Goal: Task Accomplishment & Management: Manage account settings

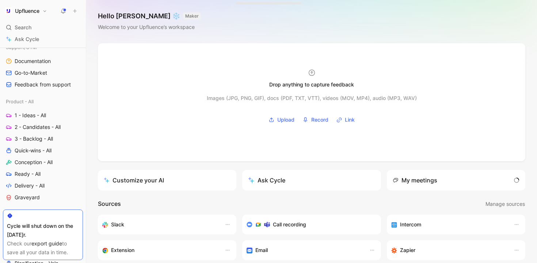
scroll to position [236, 0]
click at [38, 125] on span "2 - Candidates - All" at bounding box center [38, 125] width 46 height 7
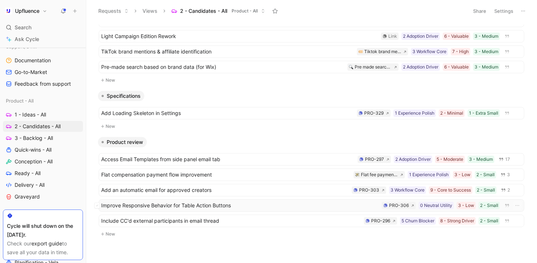
scroll to position [316, 0]
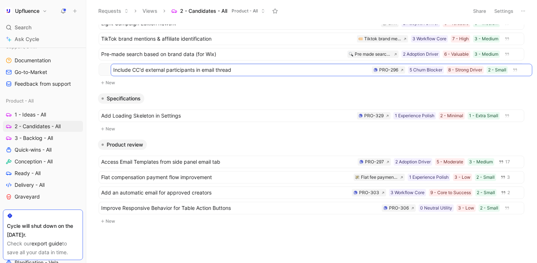
drag, startPoint x: 249, startPoint y: 209, endPoint x: 261, endPoint y: 71, distance: 138.4
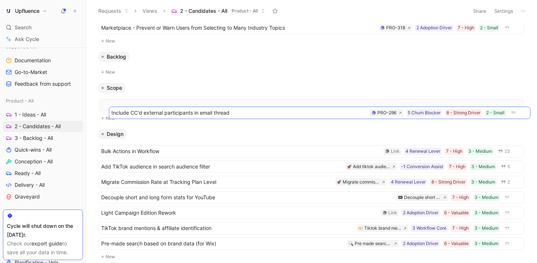
scroll to position [142, 0]
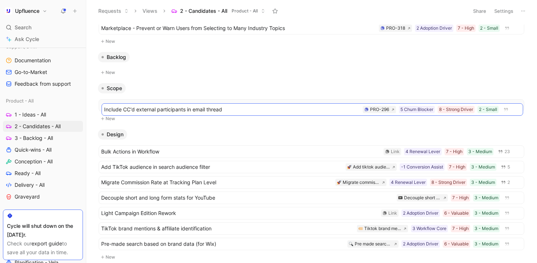
drag, startPoint x: 216, startPoint y: 192, endPoint x: 219, endPoint y: 107, distance: 84.9
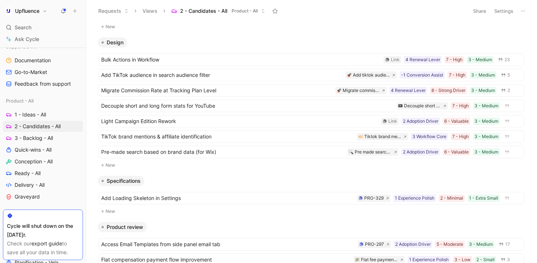
scroll to position [316, 0]
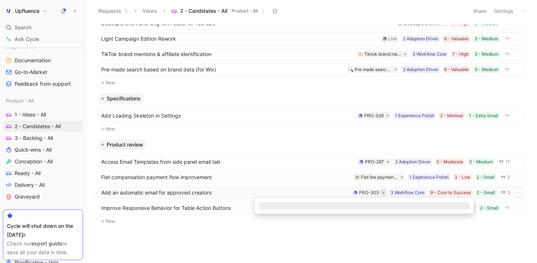
click at [382, 191] on icon at bounding box center [383, 192] width 3 height 3
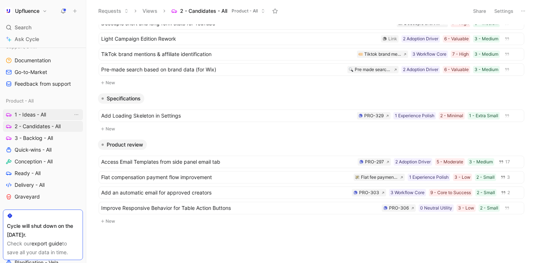
click at [54, 113] on link "1 - Ideas - All" at bounding box center [43, 114] width 80 height 11
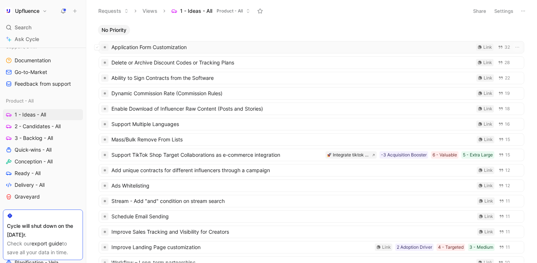
click at [252, 46] on span "Application Form Customization" at bounding box center [293, 47] width 362 height 9
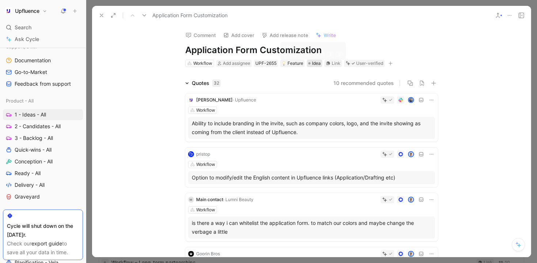
click at [311, 65] on div "Idea" at bounding box center [315, 63] width 12 height 7
click at [393, 65] on button "button" at bounding box center [390, 63] width 7 height 7
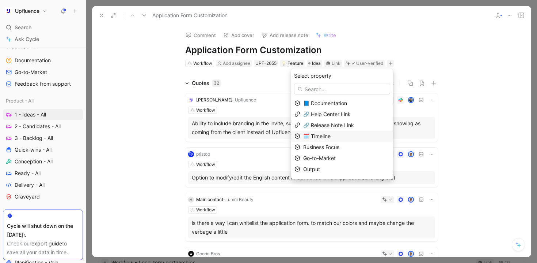
scroll to position [20, 0]
click at [342, 171] on div "Size" at bounding box center [346, 170] width 87 height 9
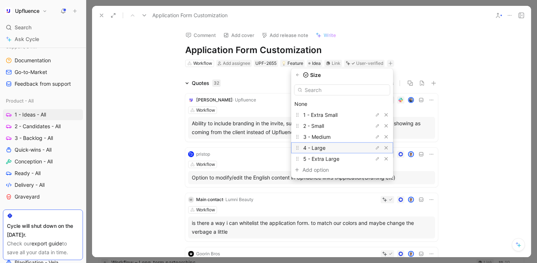
click at [326, 146] on span "4 - Large" at bounding box center [314, 147] width 22 height 6
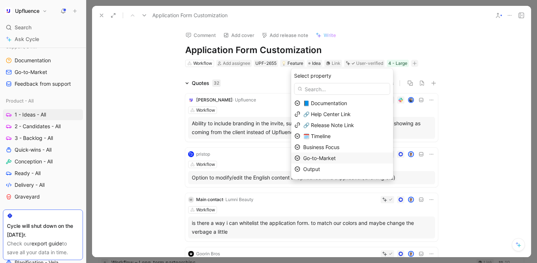
scroll to position [9, 0]
click at [331, 166] on div "Priority" at bounding box center [342, 170] width 102 height 11
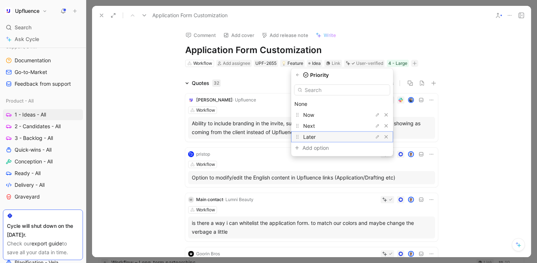
click at [333, 132] on div "Later" at bounding box center [342, 136] width 102 height 11
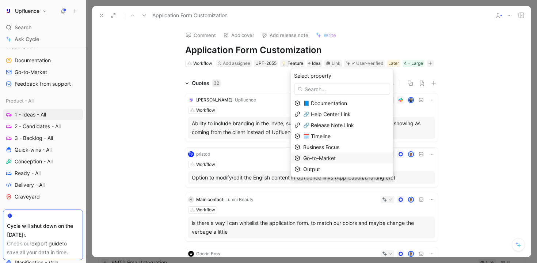
click at [336, 156] on span "Go-to-Market" at bounding box center [319, 158] width 33 height 6
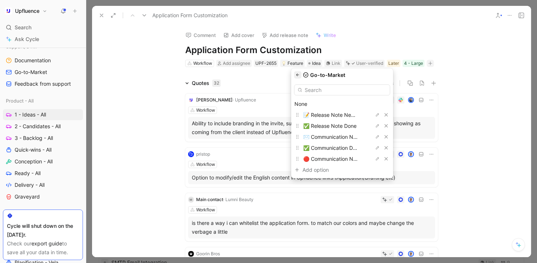
click at [302, 75] on button "button" at bounding box center [297, 74] width 7 height 7
click at [334, 145] on span "Business Focus" at bounding box center [321, 147] width 36 height 6
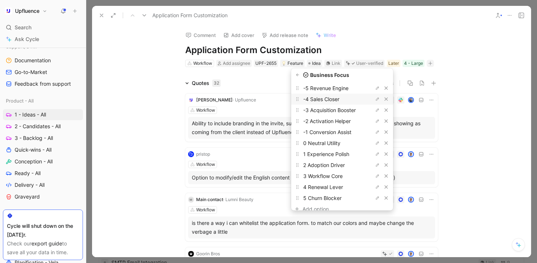
scroll to position [34, 0]
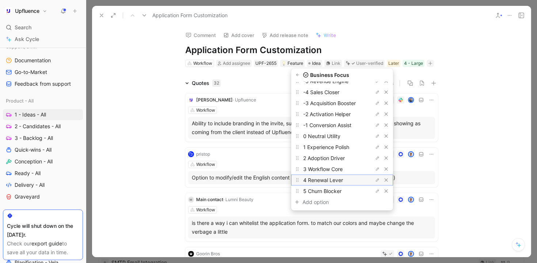
click at [333, 181] on span "4 Renewal Lever" at bounding box center [323, 180] width 40 height 6
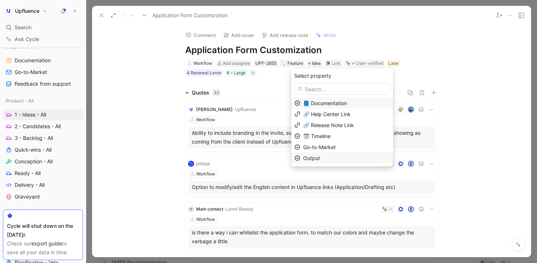
click at [331, 155] on div "Output" at bounding box center [346, 158] width 87 height 9
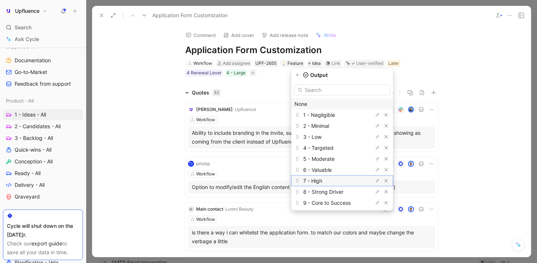
click at [334, 178] on div "7 - High" at bounding box center [330, 180] width 55 height 9
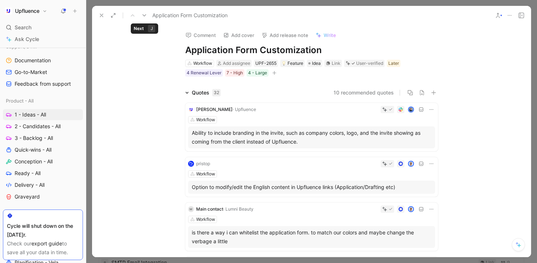
click at [143, 15] on icon at bounding box center [144, 15] width 6 height 6
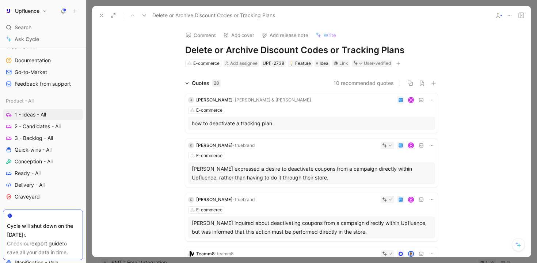
click at [399, 64] on icon "button" at bounding box center [399, 63] width 0 height 4
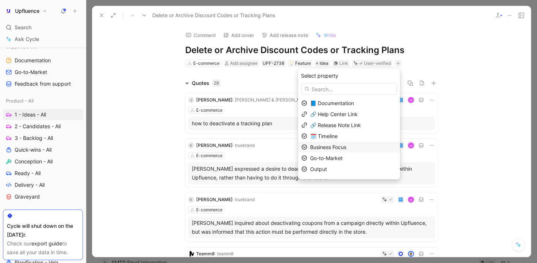
scroll to position [20, 0]
click at [337, 159] on div "Priority" at bounding box center [353, 159] width 87 height 9
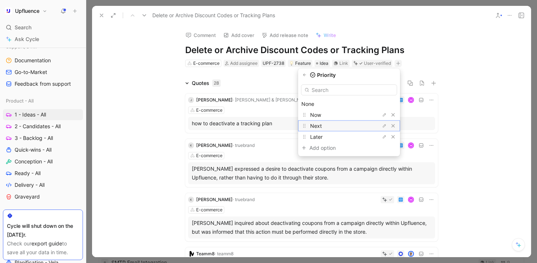
click at [335, 125] on div "Next" at bounding box center [337, 125] width 55 height 9
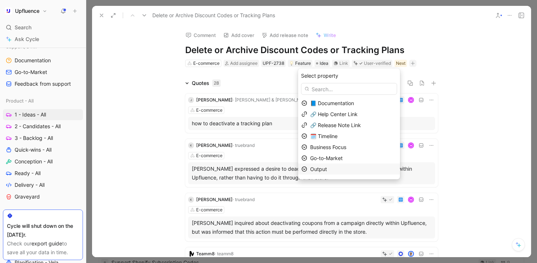
click at [327, 167] on span "Output" at bounding box center [318, 169] width 17 height 6
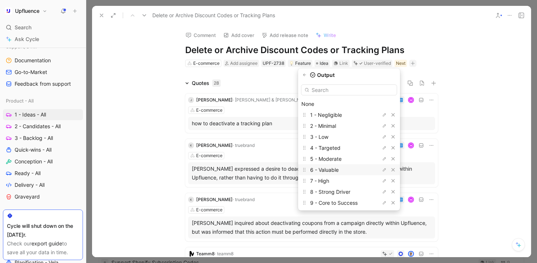
scroll to position [23, 0]
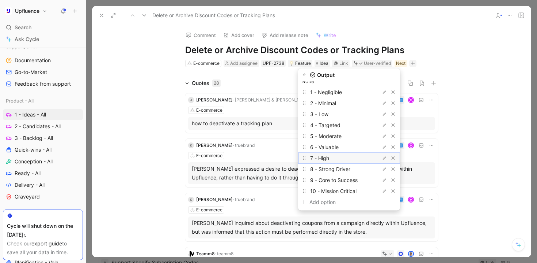
click at [342, 158] on div "7 - High" at bounding box center [337, 158] width 55 height 9
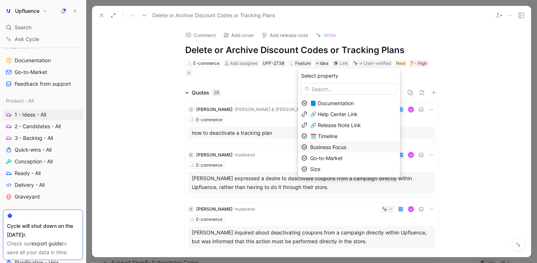
click at [335, 146] on span "Business Focus" at bounding box center [328, 147] width 36 height 6
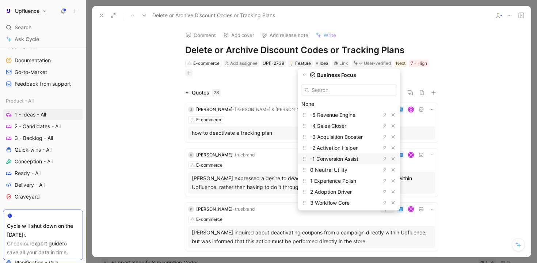
scroll to position [34, 0]
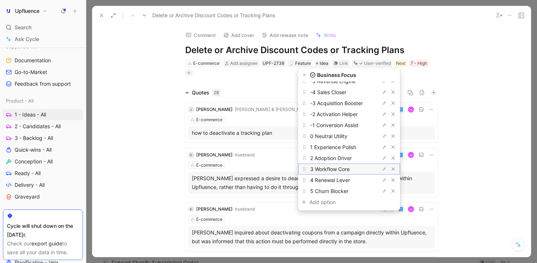
click at [336, 172] on div "3 Workflow Core" at bounding box center [337, 169] width 55 height 9
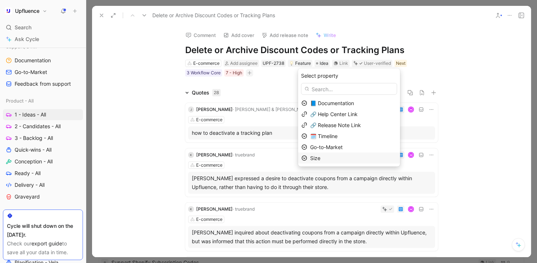
click at [332, 159] on div "Size" at bounding box center [353, 158] width 87 height 9
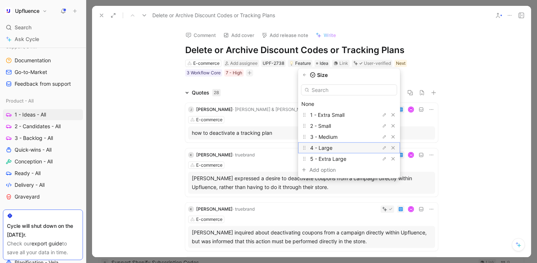
click at [341, 147] on div "4 - Large" at bounding box center [337, 147] width 55 height 9
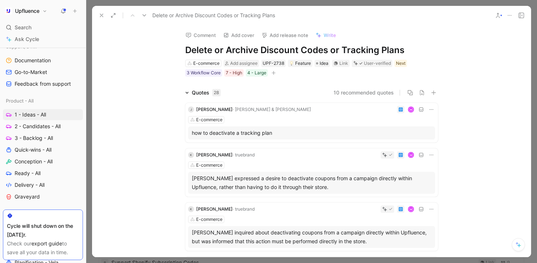
click at [144, 14] on icon at bounding box center [144, 15] width 6 height 6
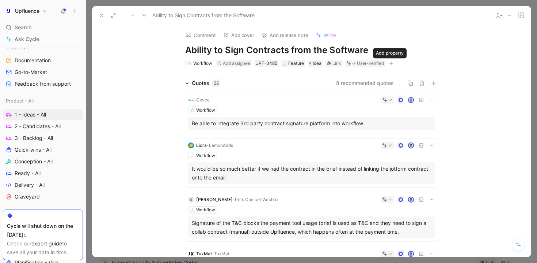
click at [389, 65] on button "button" at bounding box center [391, 63] width 7 height 7
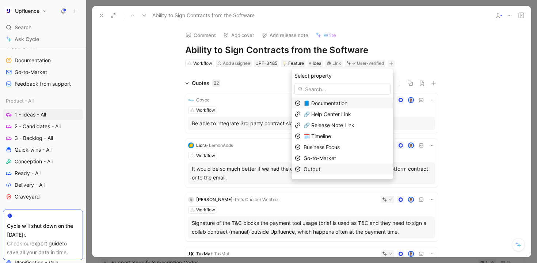
click at [329, 169] on div "Output" at bounding box center [347, 169] width 87 height 9
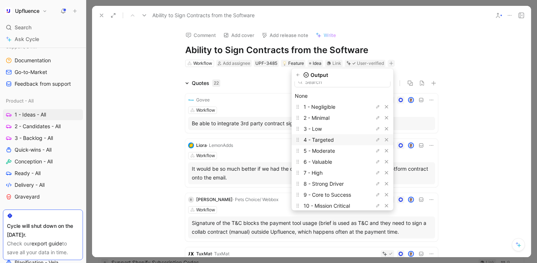
scroll to position [11, 0]
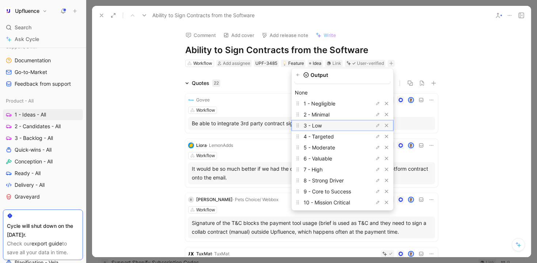
click at [339, 125] on div "3 - Low" at bounding box center [331, 125] width 55 height 9
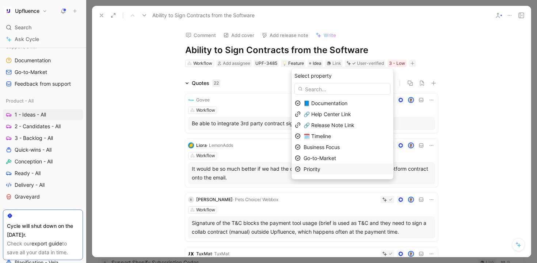
click at [329, 170] on div "Priority" at bounding box center [347, 169] width 87 height 9
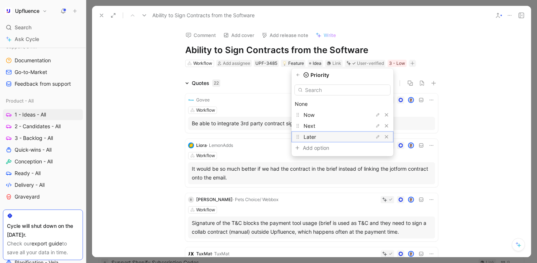
click at [330, 133] on div "Later" at bounding box center [331, 136] width 55 height 9
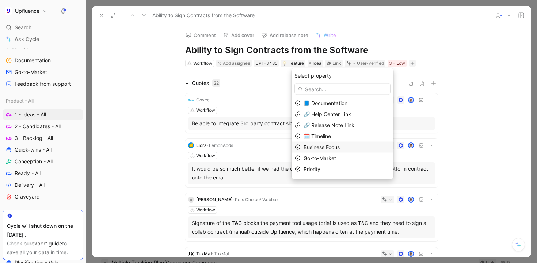
scroll to position [0, 0]
click at [334, 170] on div "Size" at bounding box center [347, 169] width 87 height 9
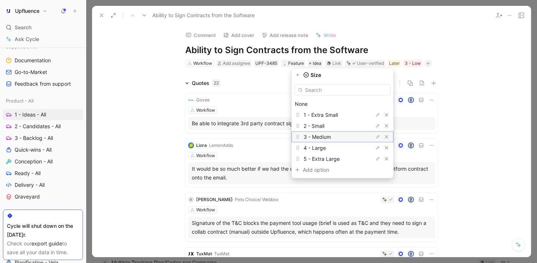
click at [342, 136] on div "3 - Medium" at bounding box center [331, 136] width 55 height 9
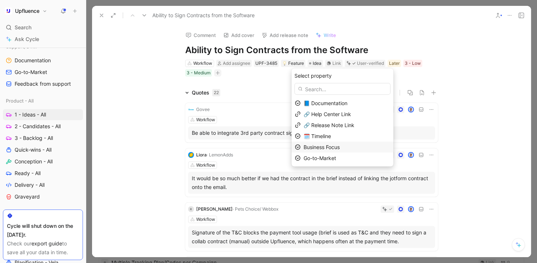
click at [340, 148] on span "Business Focus" at bounding box center [322, 147] width 36 height 6
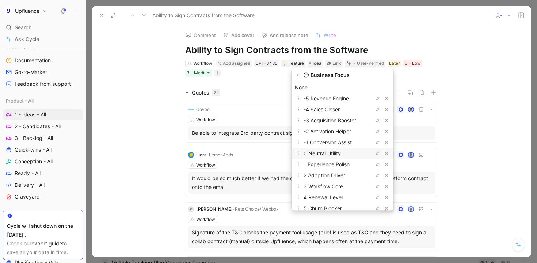
scroll to position [13, 0]
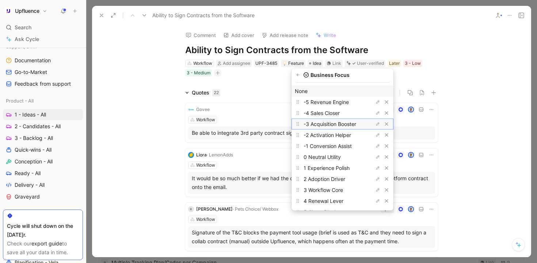
click at [341, 124] on span "-3 Acquisition Booster" at bounding box center [330, 124] width 53 height 6
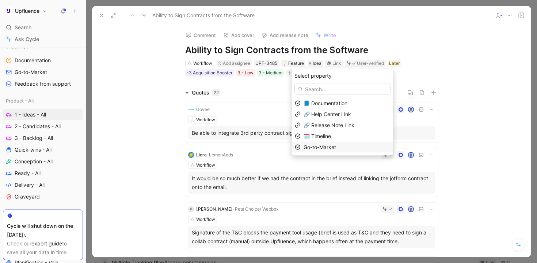
click at [330, 144] on span "Go-to-Market" at bounding box center [320, 147] width 33 height 6
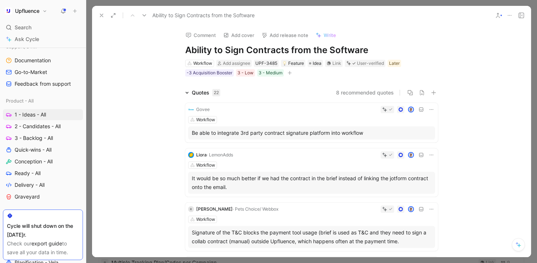
click at [143, 14] on icon at bounding box center [144, 15] width 6 height 6
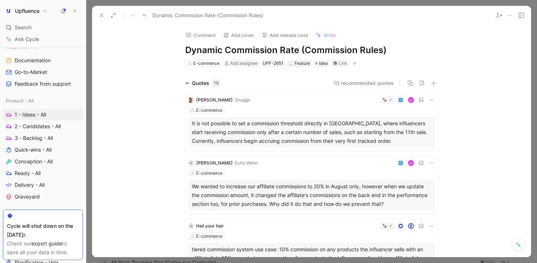
click at [355, 64] on icon "button" at bounding box center [355, 63] width 0 height 4
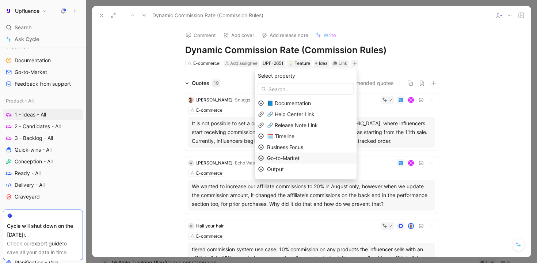
scroll to position [20, 0]
click at [314, 157] on div "Priority" at bounding box center [310, 159] width 87 height 9
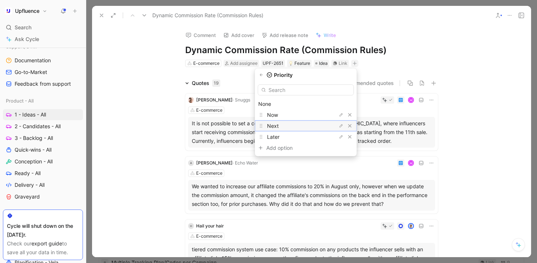
click at [302, 125] on div "Next" at bounding box center [294, 125] width 55 height 9
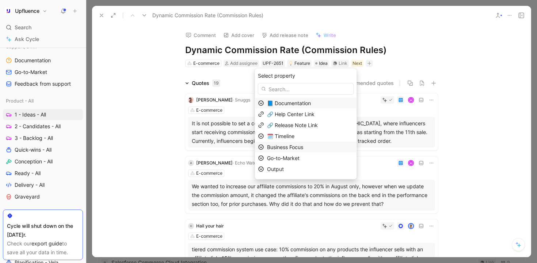
scroll to position [9, 0]
click at [299, 156] on div "Output" at bounding box center [310, 159] width 87 height 9
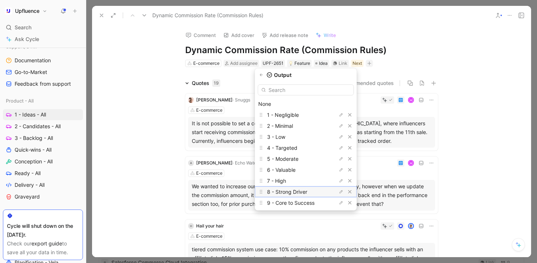
click at [302, 190] on span "8 - Strong Driver" at bounding box center [287, 191] width 40 height 6
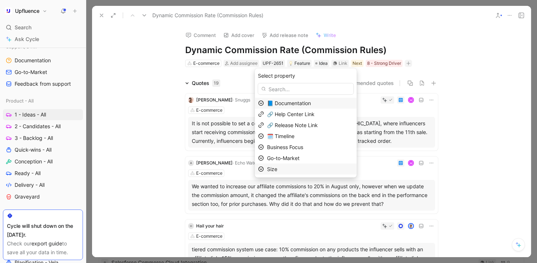
click at [294, 166] on div "Size" at bounding box center [310, 169] width 87 height 9
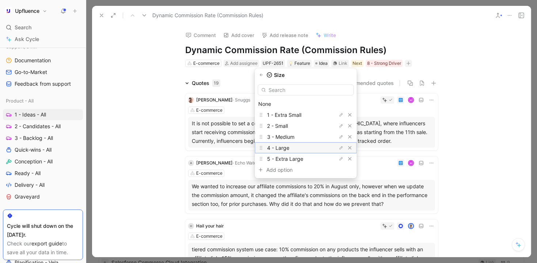
click at [299, 146] on div "4 - Large" at bounding box center [294, 147] width 55 height 9
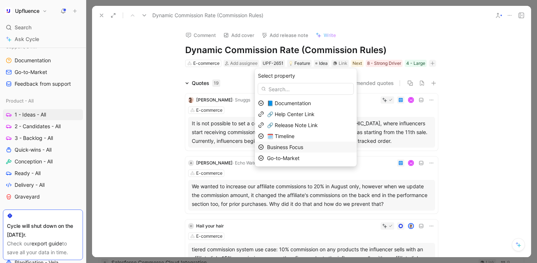
click at [300, 147] on span "Business Focus" at bounding box center [285, 147] width 36 height 6
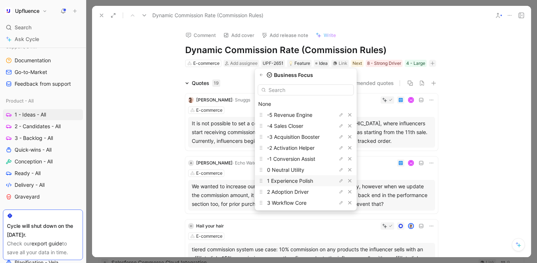
scroll to position [31, 0]
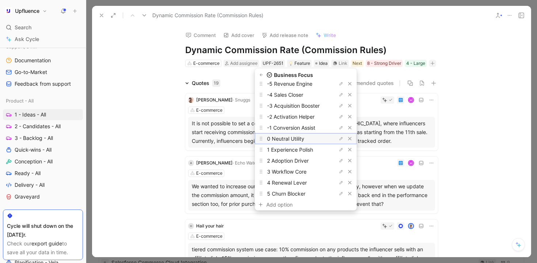
click at [305, 136] on span "0 Neutral Utility" at bounding box center [285, 138] width 37 height 6
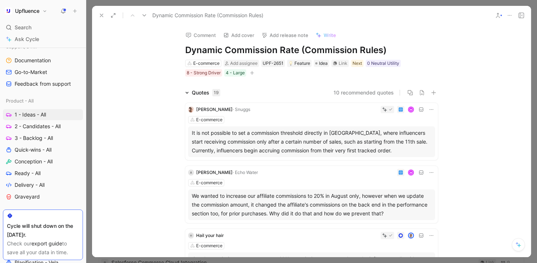
click at [146, 14] on icon at bounding box center [144, 15] width 6 height 6
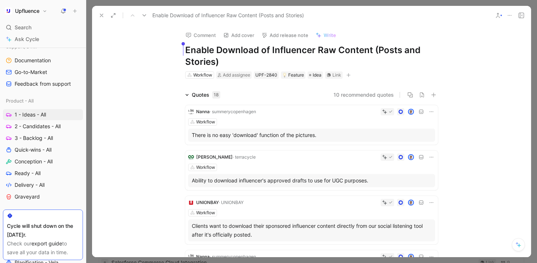
drag, startPoint x: 266, startPoint y: 58, endPoint x: 172, endPoint y: 45, distance: 94.5
click at [172, 45] on div "Comment Add cover Add release note Write Enable Download of Influencer Raw Cont…" at bounding box center [311, 52] width 281 height 54
click at [349, 75] on icon "button" at bounding box center [349, 75] width 4 height 4
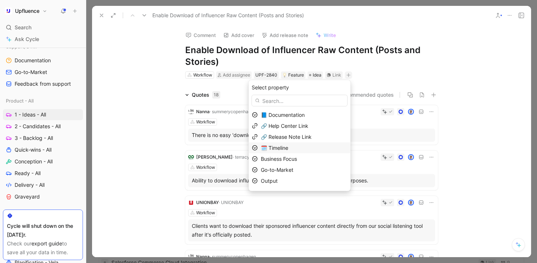
scroll to position [20, 0]
click at [295, 158] on div "Output" at bounding box center [304, 160] width 87 height 9
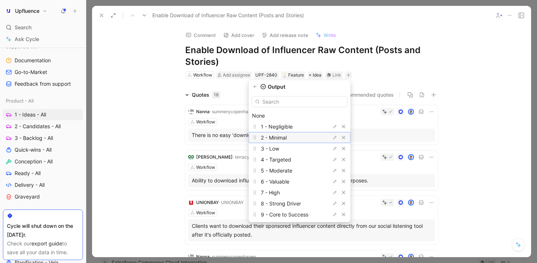
click at [287, 135] on span "2 - Minimal" at bounding box center [274, 137] width 26 height 6
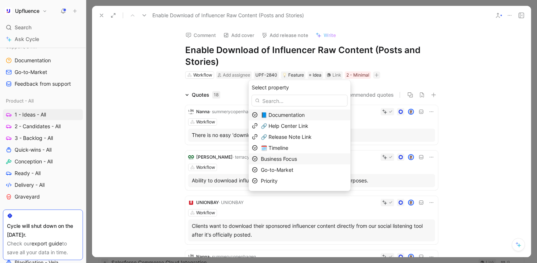
click at [291, 156] on span "Business Focus" at bounding box center [279, 158] width 36 height 6
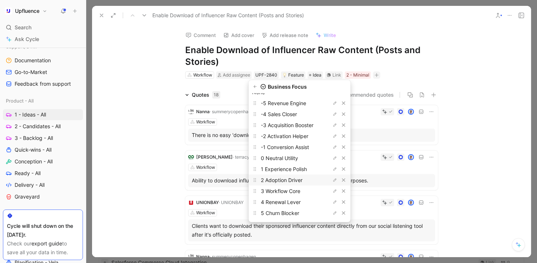
scroll to position [32, 0]
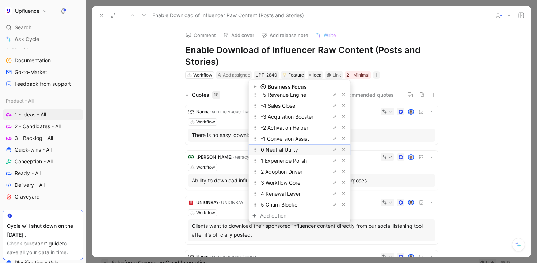
click at [297, 150] on span "0 Neutral Utility" at bounding box center [279, 149] width 37 height 6
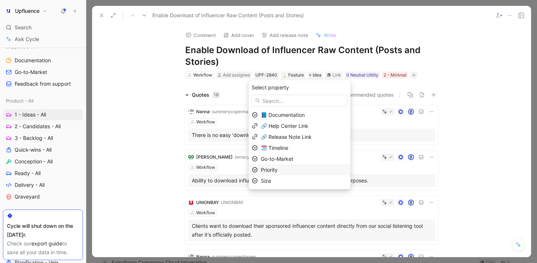
click at [287, 170] on div "Priority" at bounding box center [304, 169] width 87 height 9
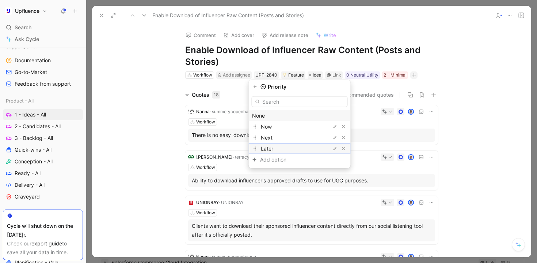
click at [287, 146] on div "Later" at bounding box center [288, 148] width 55 height 9
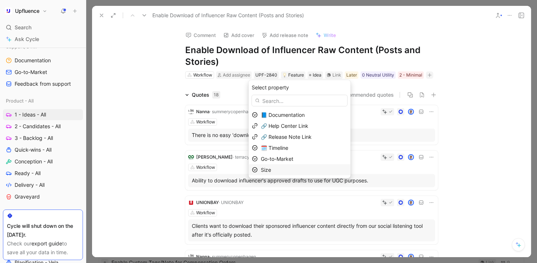
click at [291, 169] on div "Size" at bounding box center [304, 169] width 87 height 9
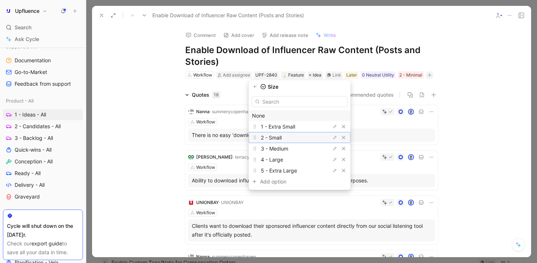
click at [291, 138] on div "2 - Small" at bounding box center [288, 137] width 55 height 9
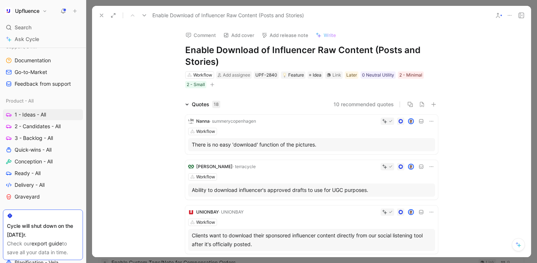
click at [144, 13] on icon at bounding box center [144, 15] width 6 height 6
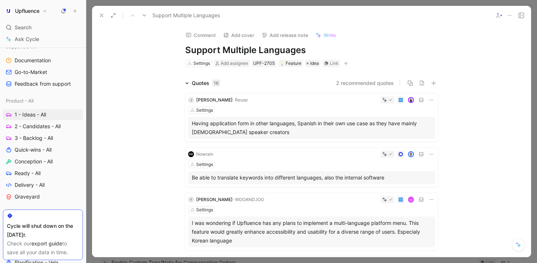
click at [143, 14] on icon at bounding box center [144, 15] width 6 height 6
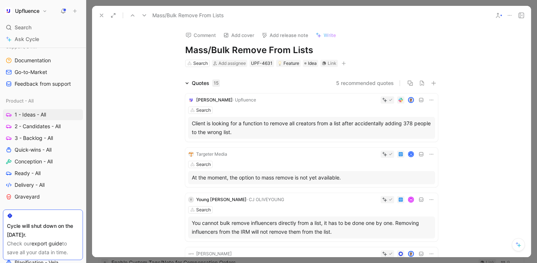
click at [342, 63] on icon "button" at bounding box center [344, 63] width 4 height 0
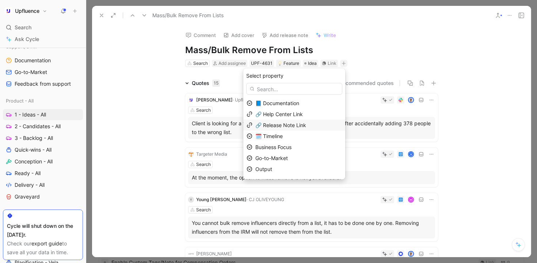
scroll to position [20, 0]
click at [297, 130] on div "Business Focus" at bounding box center [299, 126] width 87 height 9
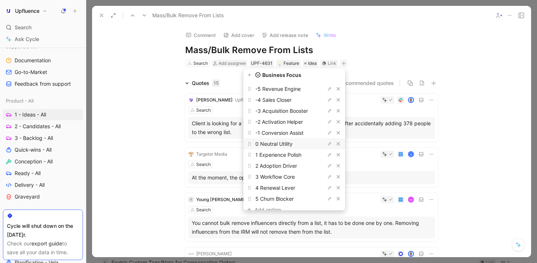
scroll to position [27, 0]
click at [296, 165] on span "2 Adoption Driver" at bounding box center [277, 164] width 42 height 6
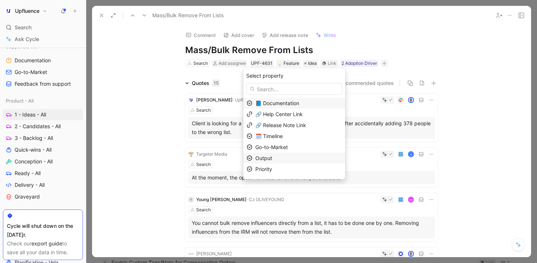
click at [291, 159] on div "Output" at bounding box center [299, 158] width 87 height 9
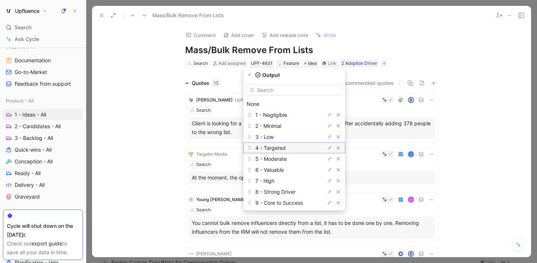
click at [286, 150] on span "4 - Targeted" at bounding box center [271, 147] width 30 height 6
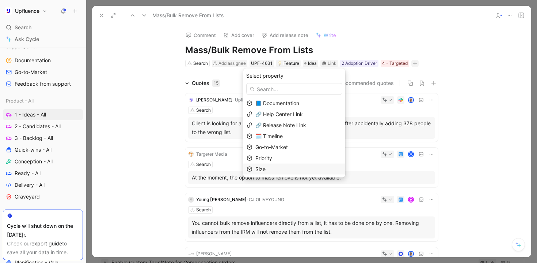
click at [283, 167] on div "Size" at bounding box center [299, 169] width 87 height 9
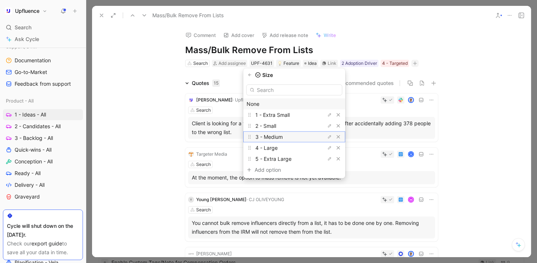
click at [282, 134] on span "3 - Medium" at bounding box center [269, 136] width 27 height 6
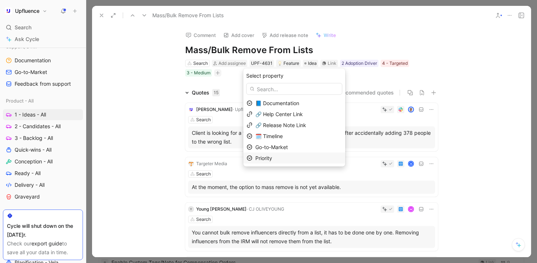
click at [284, 156] on div "Priority" at bounding box center [299, 158] width 87 height 9
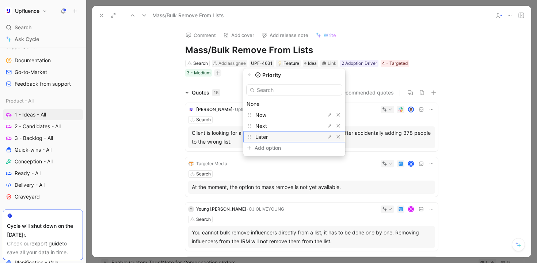
click at [286, 137] on div "Later" at bounding box center [283, 136] width 55 height 9
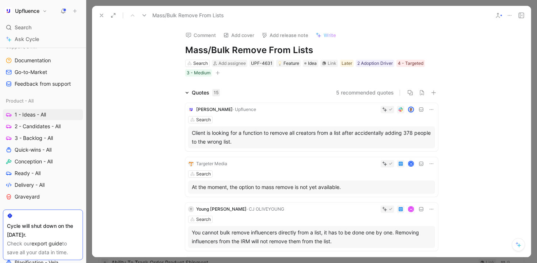
click at [145, 14] on icon at bounding box center [144, 15] width 6 height 6
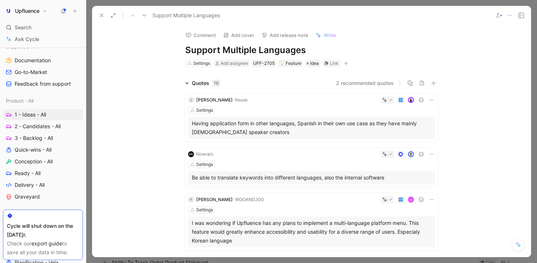
click at [146, 15] on icon at bounding box center [144, 15] width 6 height 6
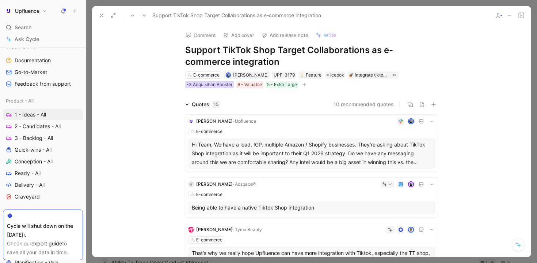
click at [219, 83] on div "-3 Acquisition Booster" at bounding box center [210, 84] width 46 height 7
click at [102, 18] on button at bounding box center [102, 15] width 10 height 10
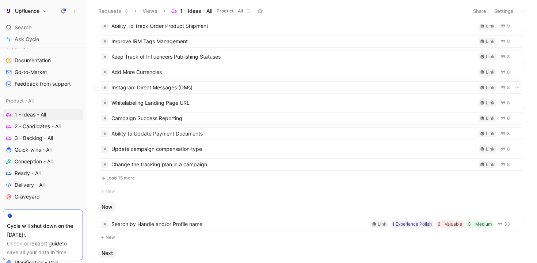
scroll to position [270, 0]
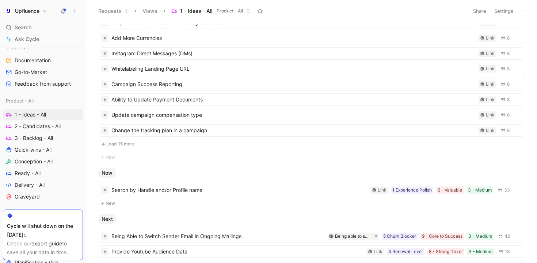
click at [151, 141] on button "Load 15 more" at bounding box center [312, 143] width 426 height 9
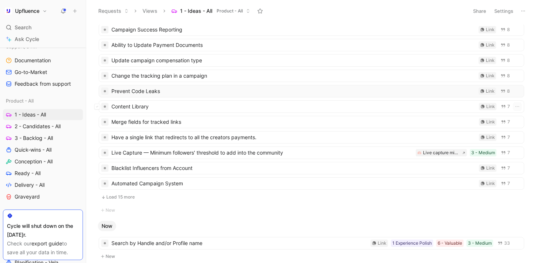
scroll to position [361, 0]
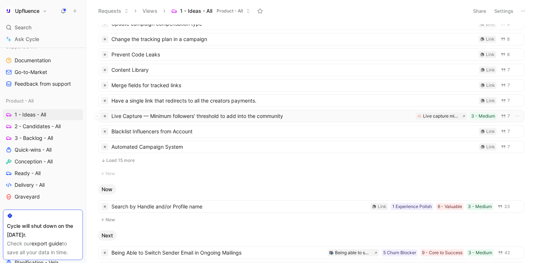
click at [226, 118] on span "Live Capture — Minimum followers' threshold to add into the community" at bounding box center [263, 116] width 302 height 9
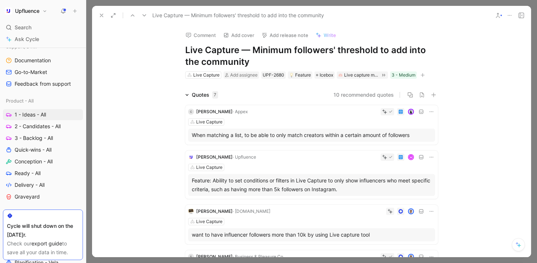
click at [421, 73] on icon "button" at bounding box center [423, 75] width 4 height 4
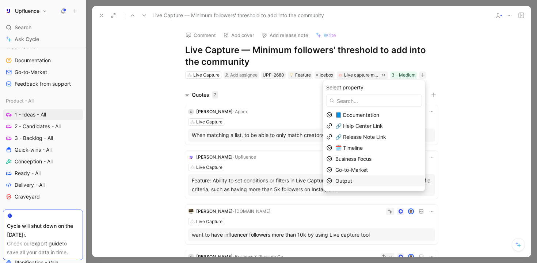
click at [367, 180] on div "Output" at bounding box center [379, 180] width 87 height 9
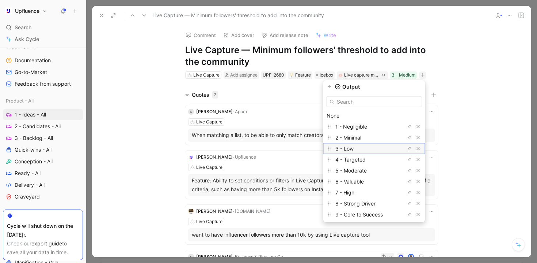
click at [368, 147] on div "3 - Low" at bounding box center [363, 148] width 55 height 9
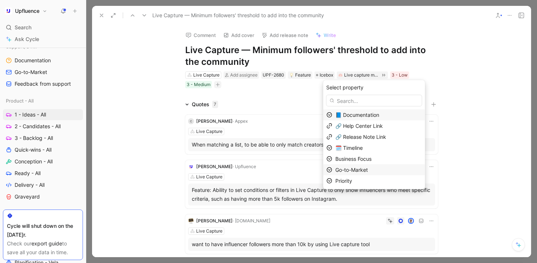
click at [363, 169] on span "Go-to-Market" at bounding box center [352, 169] width 33 height 6
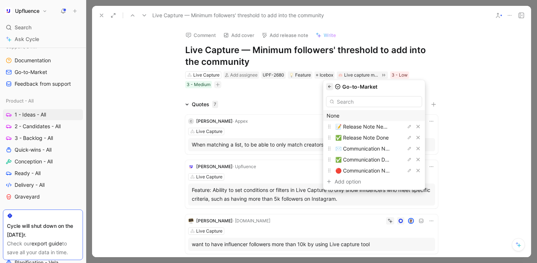
click at [332, 88] on icon "button" at bounding box center [330, 86] width 4 height 4
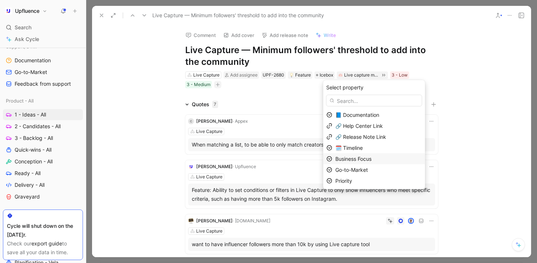
click at [370, 160] on span "Business Focus" at bounding box center [354, 158] width 36 height 6
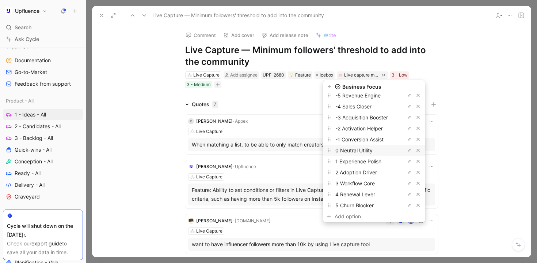
scroll to position [34, 0]
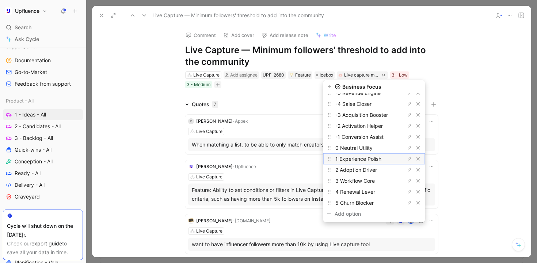
click at [369, 161] on span "1 Experience Polish" at bounding box center [359, 158] width 46 height 6
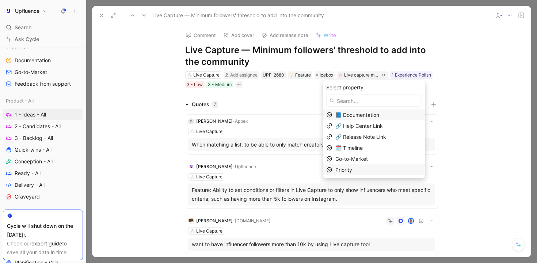
click at [359, 169] on div "Priority" at bounding box center [379, 169] width 87 height 9
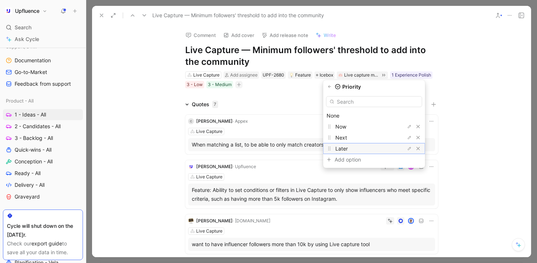
click at [356, 151] on div "Later" at bounding box center [363, 148] width 55 height 9
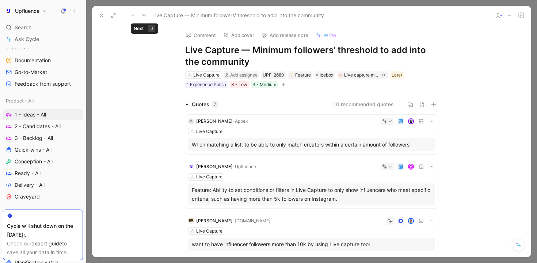
click at [145, 14] on icon at bounding box center [144, 15] width 6 height 6
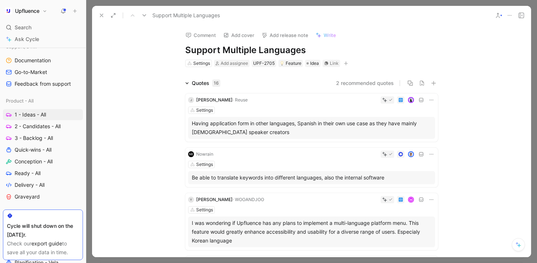
click at [140, 12] on button at bounding box center [144, 15] width 10 height 10
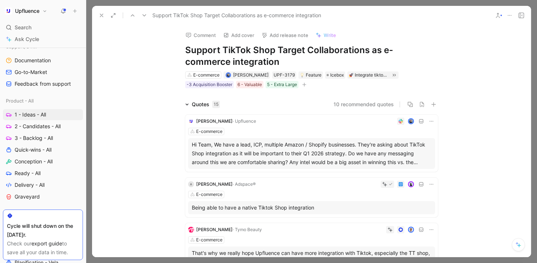
click at [140, 12] on button at bounding box center [144, 15] width 10 height 10
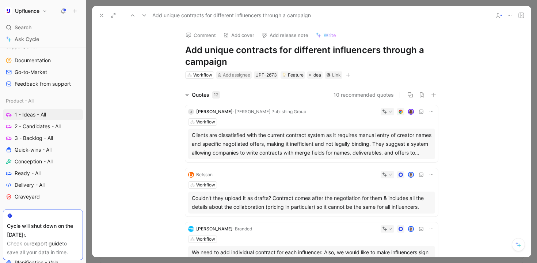
click at [140, 13] on button at bounding box center [144, 15] width 10 height 10
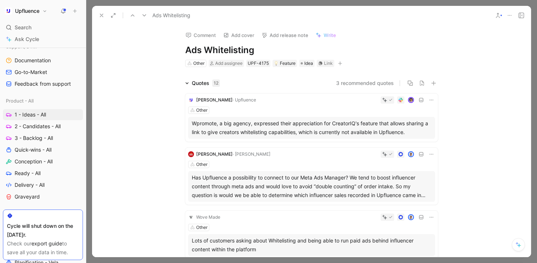
click at [140, 13] on button at bounding box center [144, 15] width 10 height 10
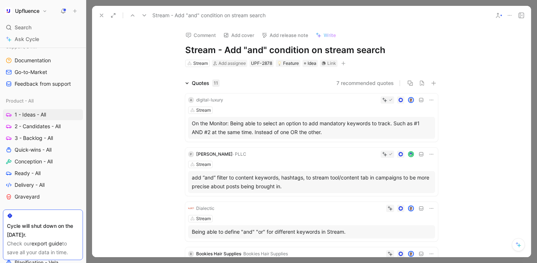
click at [130, 14] on icon at bounding box center [133, 15] width 6 height 6
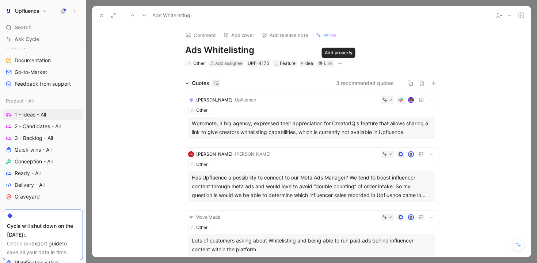
click at [339, 63] on icon "button" at bounding box center [341, 63] width 4 height 0
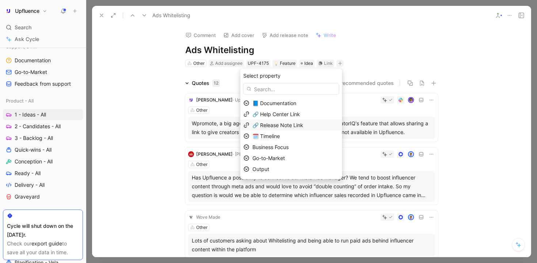
scroll to position [20, 0]
click at [289, 127] on span "Business Focus" at bounding box center [271, 127] width 36 height 6
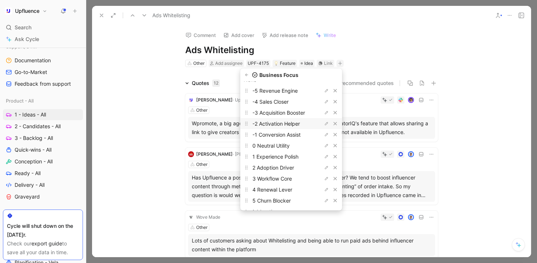
scroll to position [34, 0]
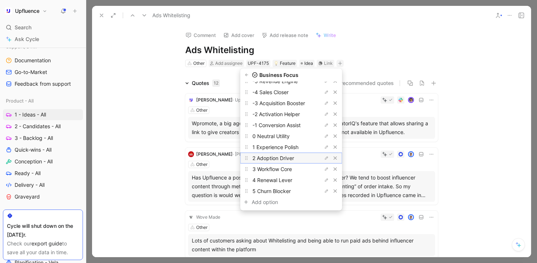
click at [291, 158] on span "2 Adoption Driver" at bounding box center [274, 158] width 42 height 6
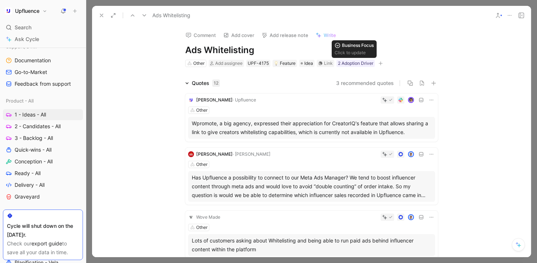
click at [344, 60] on div "2 Adoption Driver" at bounding box center [355, 63] width 35 height 7
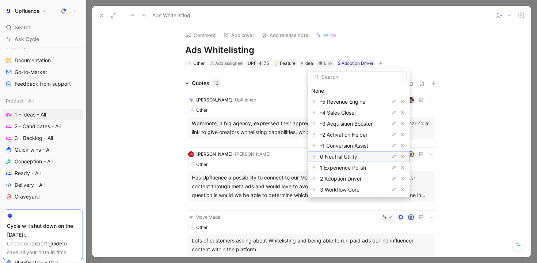
click at [340, 155] on span "0 Neutral Utility" at bounding box center [338, 156] width 37 height 6
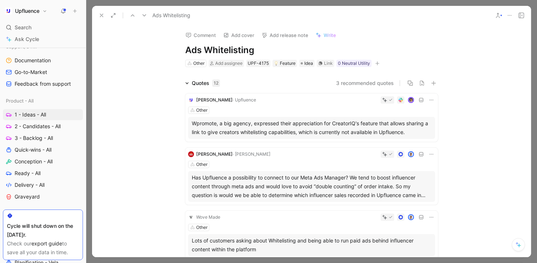
click at [380, 64] on div "Other Add assignee UPF-4175 Feature Idea Link 0 Neutral Utility" at bounding box center [312, 63] width 254 height 9
click at [376, 63] on icon "button" at bounding box center [378, 63] width 4 height 0
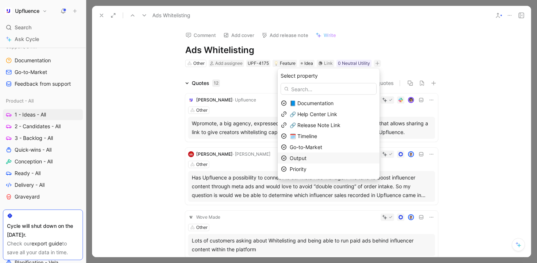
scroll to position [9, 0]
click at [339, 157] on div "Priority" at bounding box center [333, 159] width 87 height 9
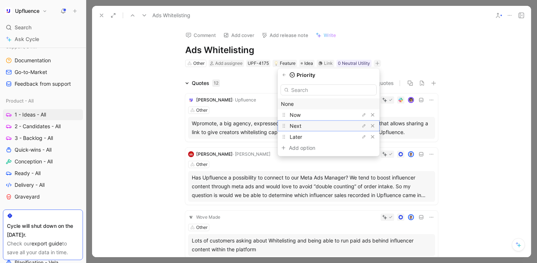
click at [321, 122] on div "Next" at bounding box center [317, 125] width 55 height 9
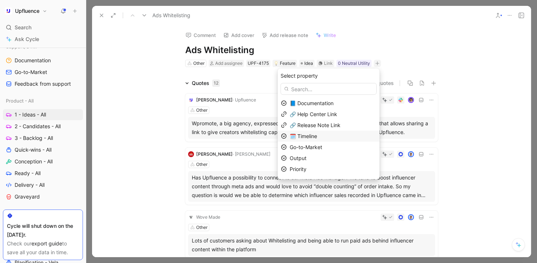
scroll to position [346, 0]
click at [315, 156] on div "Output" at bounding box center [333, 158] width 87 height 9
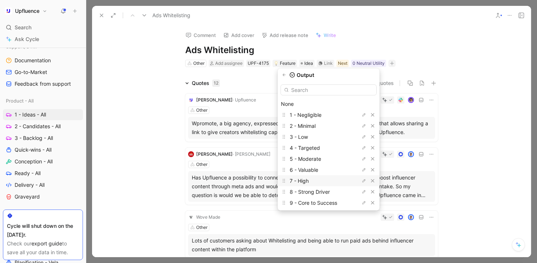
scroll to position [23, 0]
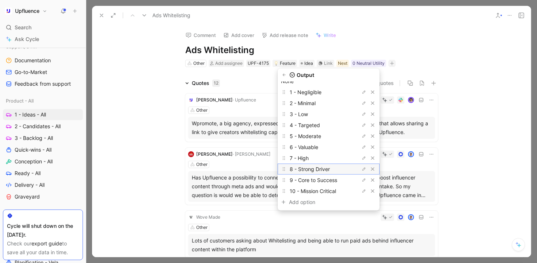
click at [322, 171] on span "8 - Strong Driver" at bounding box center [310, 169] width 40 height 6
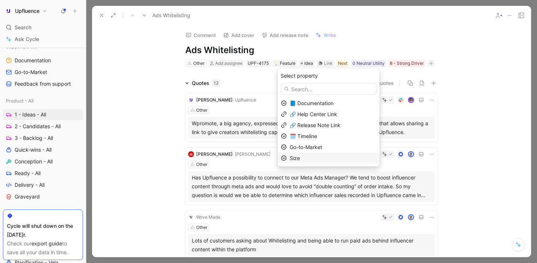
click at [310, 155] on div "Size" at bounding box center [333, 158] width 87 height 9
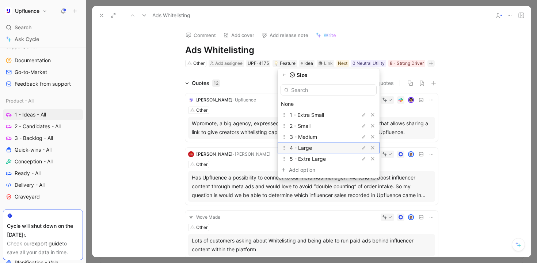
click at [320, 147] on div "4 - Large" at bounding box center [317, 147] width 55 height 9
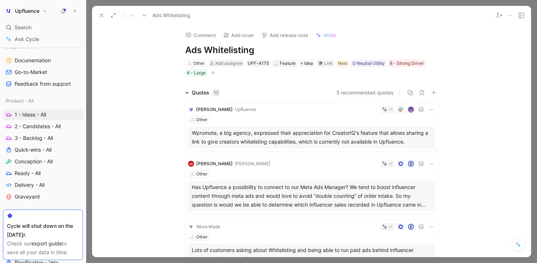
click at [143, 14] on icon at bounding box center [144, 15] width 6 height 6
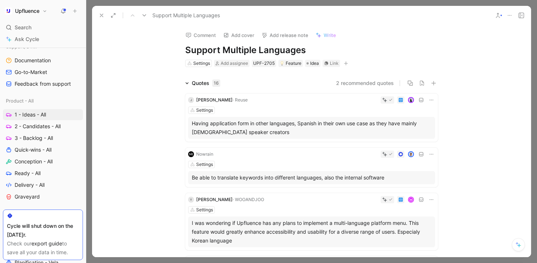
click at [142, 14] on icon at bounding box center [144, 15] width 6 height 6
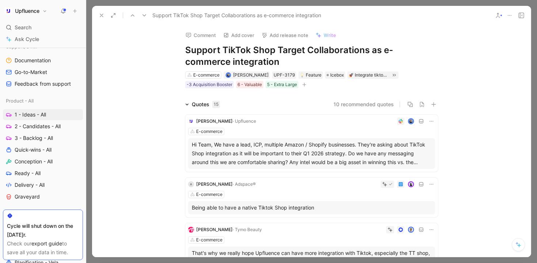
click at [142, 14] on icon at bounding box center [144, 15] width 6 height 6
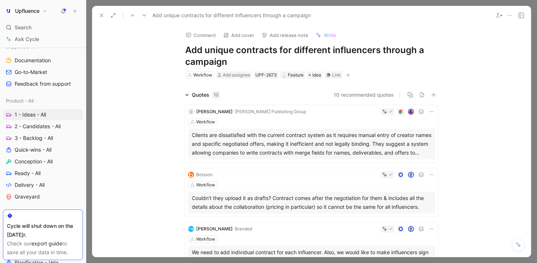
click at [142, 14] on icon at bounding box center [144, 15] width 6 height 6
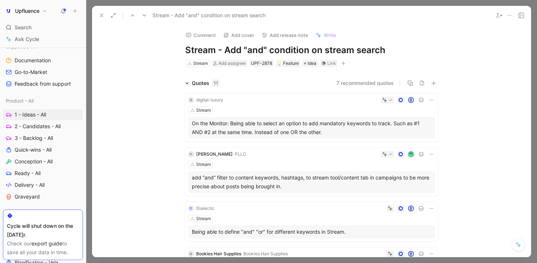
click at [142, 14] on icon at bounding box center [144, 15] width 6 height 6
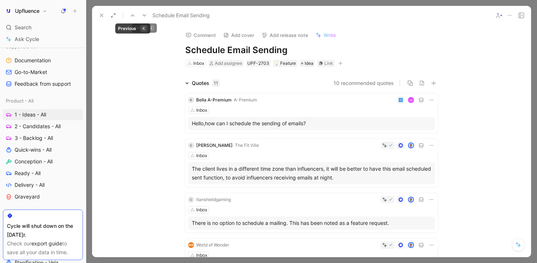
click at [132, 16] on icon at bounding box center [133, 15] width 6 height 6
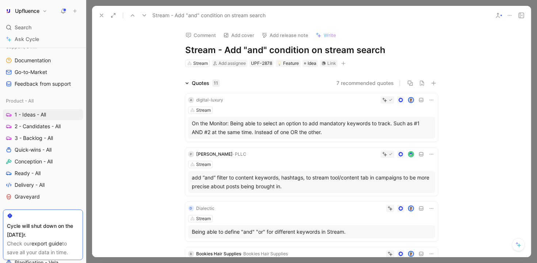
click at [326, 48] on h1 "Stream - Add "and" condition on stream search" at bounding box center [311, 50] width 253 height 12
click at [362, 47] on h1 "Stream - Add "and" condition on Stream search" at bounding box center [311, 50] width 253 height 12
click at [381, 60] on div "Stream Add assignee UPF-2878 Feature Idea Link" at bounding box center [312, 63] width 254 height 9
click at [342, 61] on icon "button" at bounding box center [343, 63] width 4 height 4
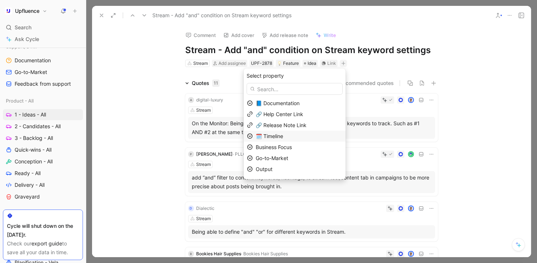
scroll to position [20, 0]
click at [292, 129] on span "Business Focus" at bounding box center [274, 127] width 36 height 6
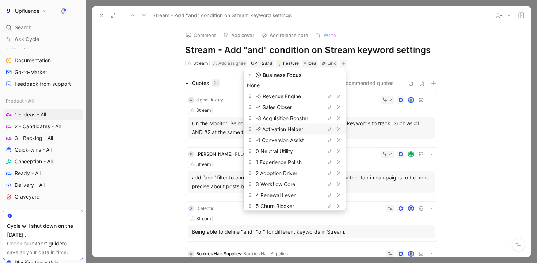
scroll to position [34, 0]
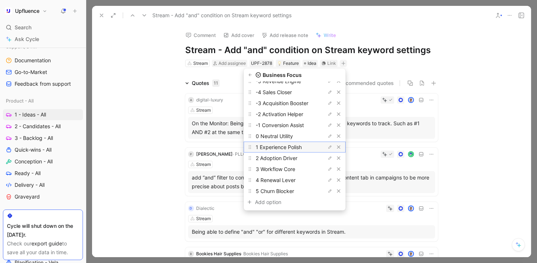
click at [294, 148] on span "1 Experience Polish" at bounding box center [279, 147] width 46 height 6
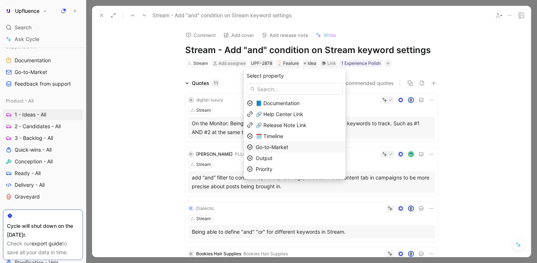
click at [287, 147] on span "Go-to-Market" at bounding box center [272, 147] width 33 height 6
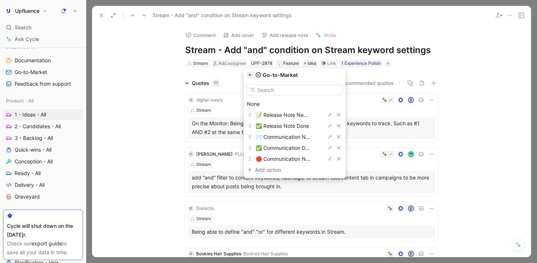
click at [253, 73] on icon "button" at bounding box center [250, 75] width 4 height 4
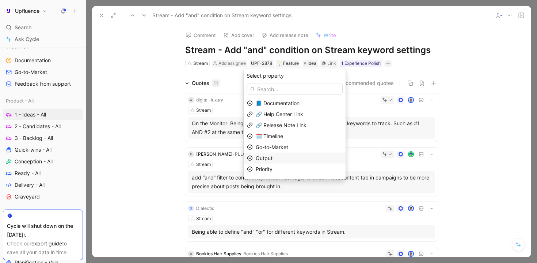
click at [273, 160] on span "Output" at bounding box center [264, 158] width 17 height 6
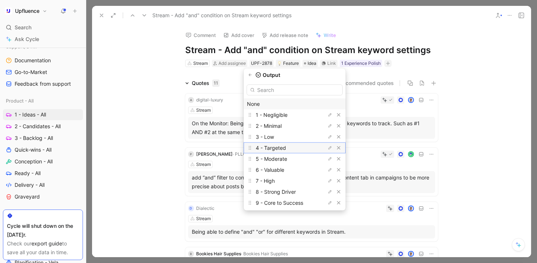
click at [283, 147] on span "4 - Targeted" at bounding box center [271, 147] width 30 height 6
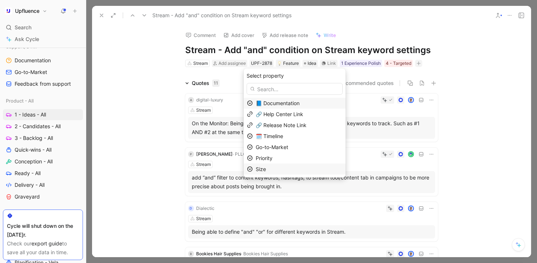
click at [285, 170] on div "Size" at bounding box center [299, 169] width 87 height 9
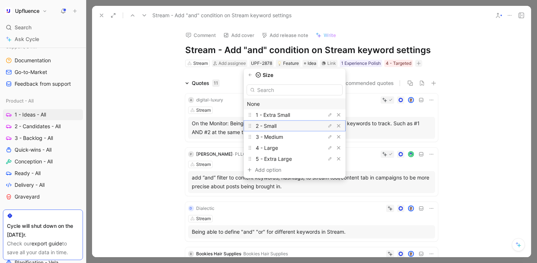
click at [290, 128] on div "2 - Small" at bounding box center [283, 125] width 55 height 9
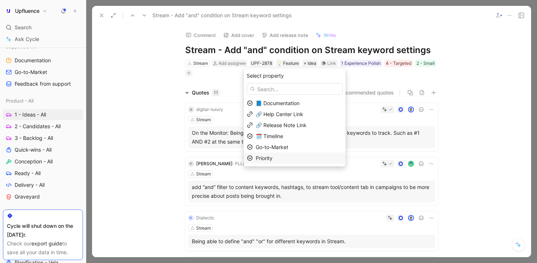
click at [273, 158] on span "Priority" at bounding box center [264, 158] width 17 height 6
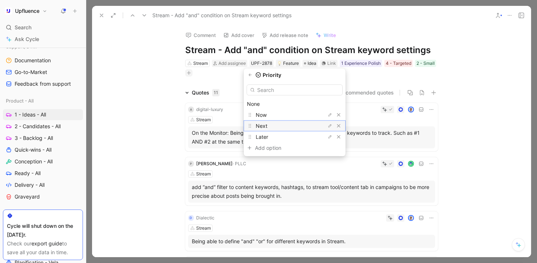
click at [280, 127] on div "Next" at bounding box center [283, 125] width 55 height 9
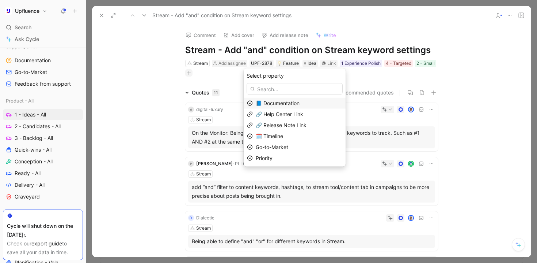
scroll to position [331, 0]
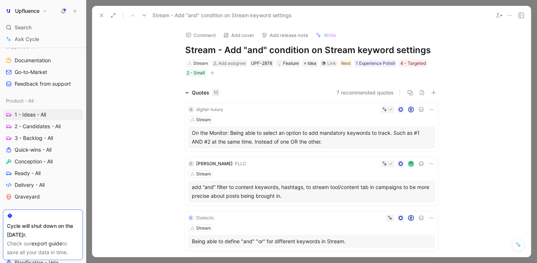
click at [143, 14] on icon at bounding box center [144, 15] width 6 height 6
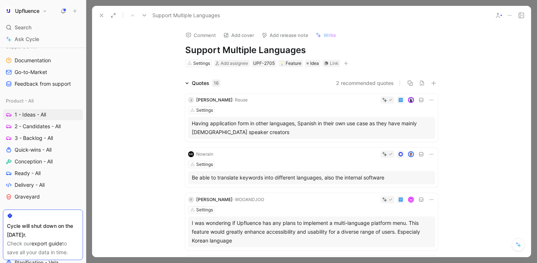
click at [146, 15] on use at bounding box center [145, 15] width 4 height 2
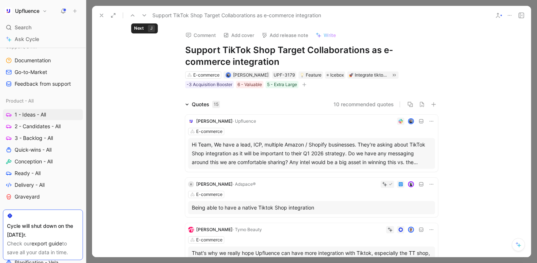
click at [146, 15] on use at bounding box center [145, 15] width 4 height 2
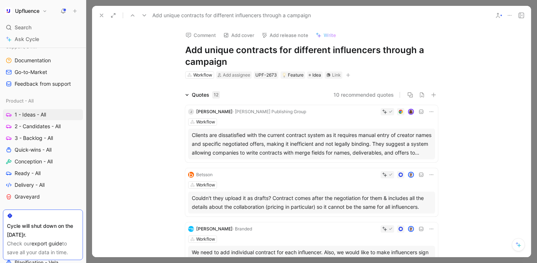
click at [146, 15] on use at bounding box center [145, 15] width 4 height 2
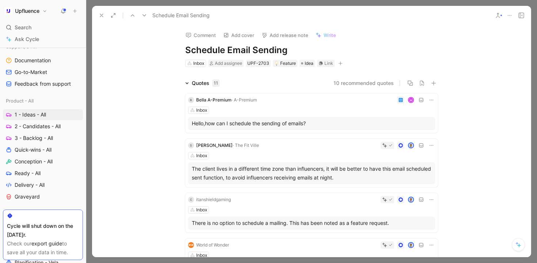
click at [146, 15] on use at bounding box center [145, 15] width 4 height 2
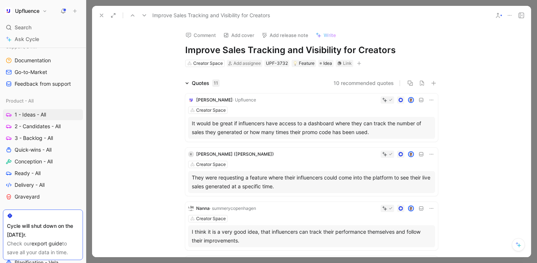
click at [135, 15] on icon at bounding box center [133, 15] width 6 height 6
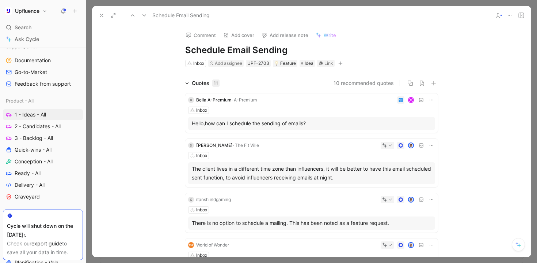
click at [339, 62] on icon "button" at bounding box center [341, 63] width 4 height 4
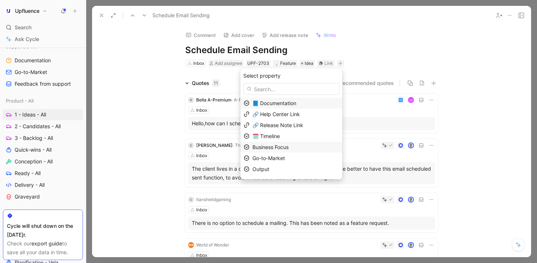
click at [283, 148] on span "Business Focus" at bounding box center [271, 147] width 36 height 6
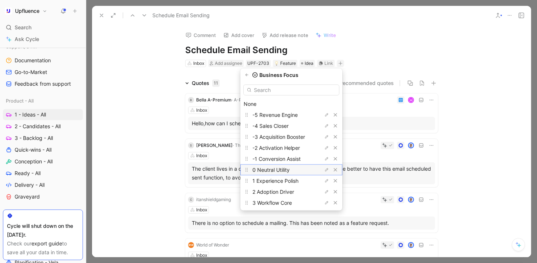
click at [283, 167] on span "0 Neutral Utility" at bounding box center [271, 169] width 37 height 6
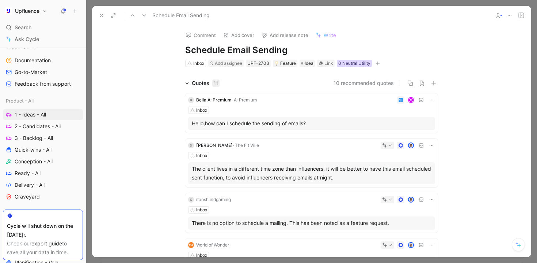
click at [348, 61] on div "0 Neutral Utility" at bounding box center [355, 63] width 32 height 7
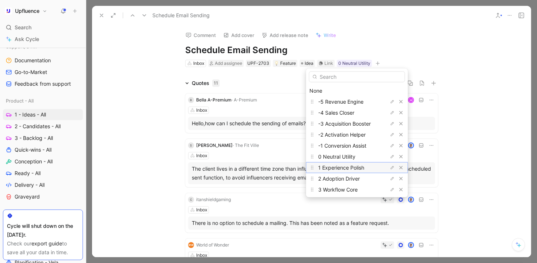
click at [343, 170] on span "1 Experience Polish" at bounding box center [341, 167] width 46 height 6
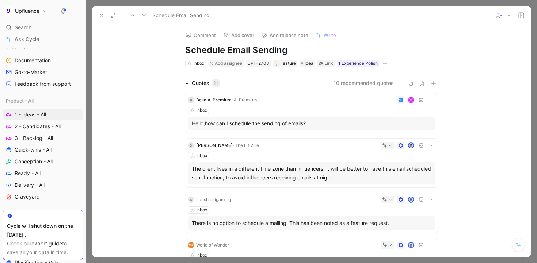
click at [383, 64] on icon "button" at bounding box center [385, 63] width 4 height 4
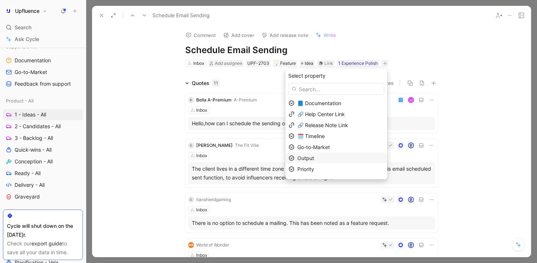
click at [331, 159] on div "Output" at bounding box center [341, 158] width 87 height 9
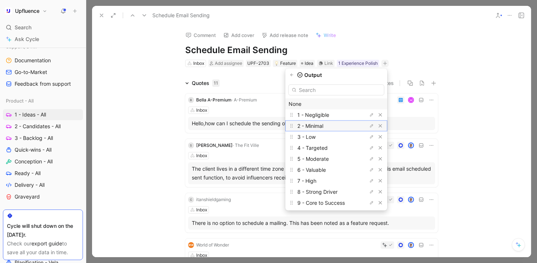
click at [324, 123] on span "2 - Minimal" at bounding box center [311, 125] width 26 height 6
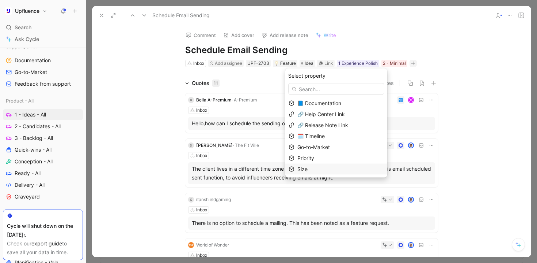
click at [317, 167] on div "Size" at bounding box center [341, 169] width 87 height 9
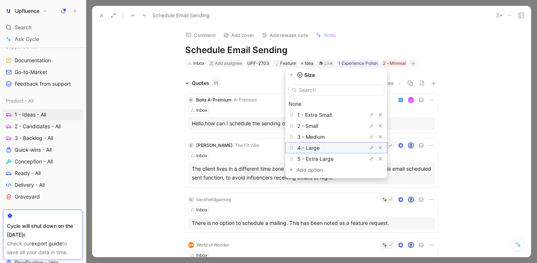
click at [320, 147] on span "4 - Large" at bounding box center [309, 147] width 22 height 6
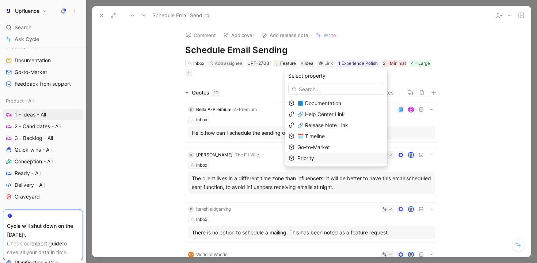
click at [324, 156] on div "Priority" at bounding box center [341, 158] width 87 height 9
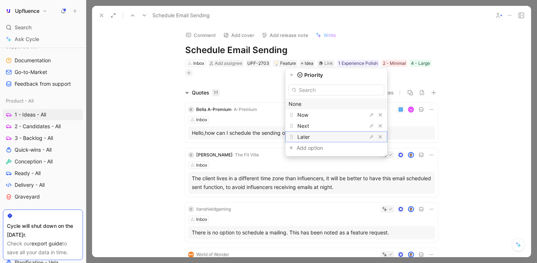
click at [321, 138] on div "Later" at bounding box center [325, 136] width 55 height 9
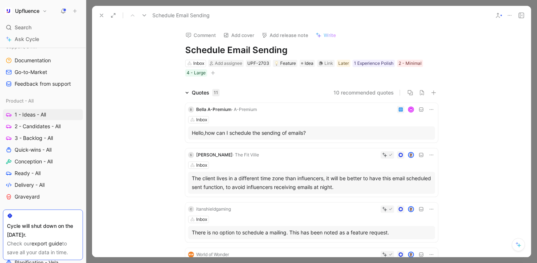
click at [213, 75] on icon "button" at bounding box center [213, 73] width 4 height 4
click at [143, 16] on icon at bounding box center [144, 15] width 6 height 6
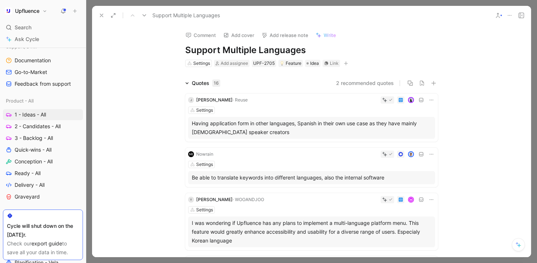
click at [103, 15] on icon at bounding box center [102, 15] width 6 height 6
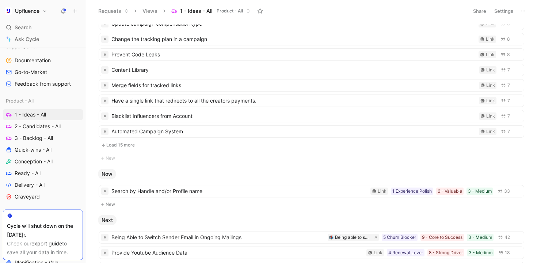
scroll to position [338, 0]
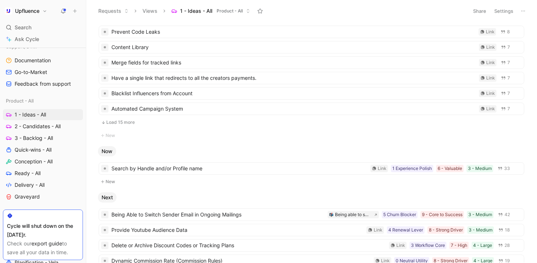
click at [155, 122] on button "Load 15 more" at bounding box center [312, 122] width 426 height 9
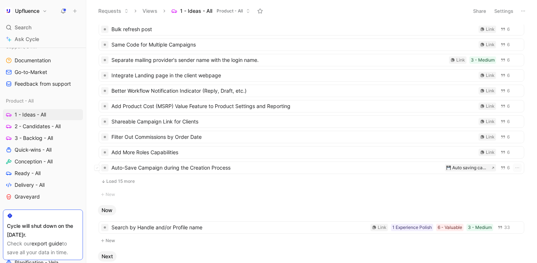
scroll to position [465, 0]
click at [257, 182] on button "Load 15 more" at bounding box center [312, 181] width 426 height 9
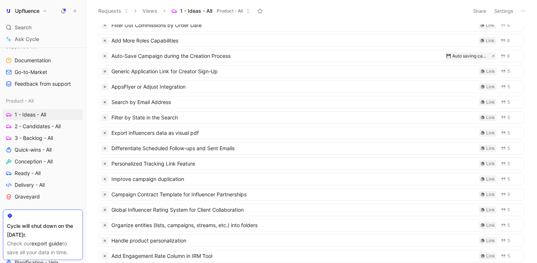
scroll to position [589, 0]
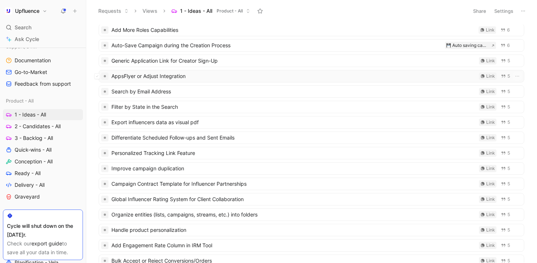
click at [250, 75] on span "AppsFlyer or Adjust Integration" at bounding box center [294, 76] width 365 height 9
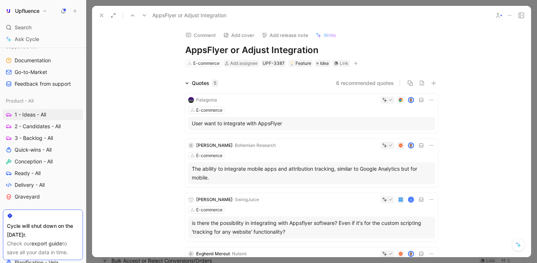
click at [500, 14] on icon at bounding box center [498, 15] width 6 height 6
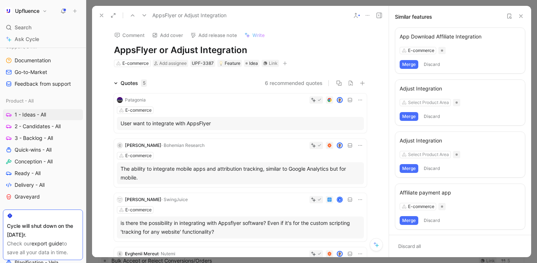
click at [422, 90] on div "Adjust Integration" at bounding box center [460, 88] width 121 height 9
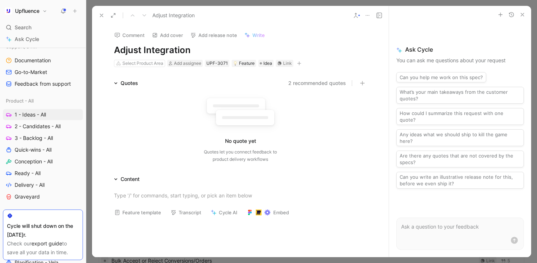
click at [354, 14] on icon at bounding box center [356, 15] width 6 height 6
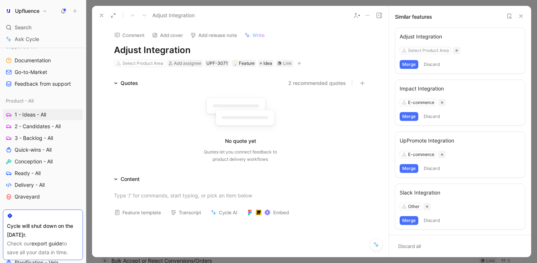
click at [408, 63] on button "Merge" at bounding box center [409, 64] width 19 height 9
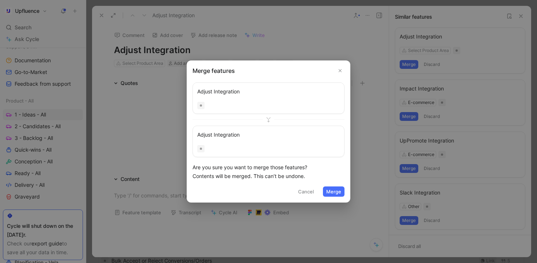
click at [334, 191] on button "Merge" at bounding box center [334, 191] width 22 height 10
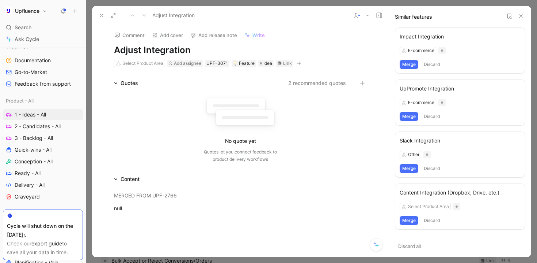
click at [104, 15] on icon at bounding box center [102, 15] width 6 height 6
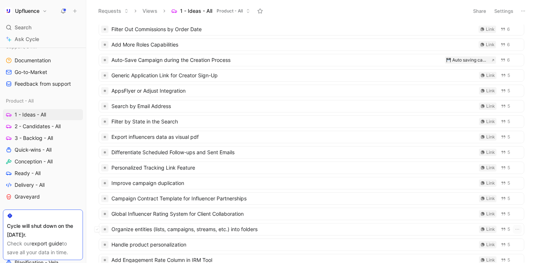
scroll to position [566, 0]
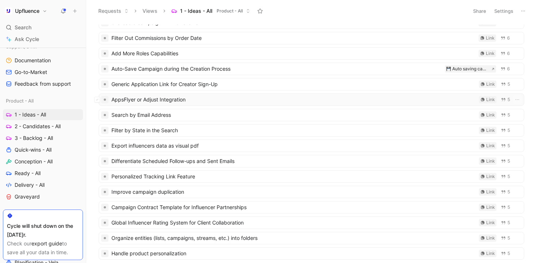
click at [197, 97] on span "AppsFlyer or Adjust Integration" at bounding box center [294, 99] width 365 height 9
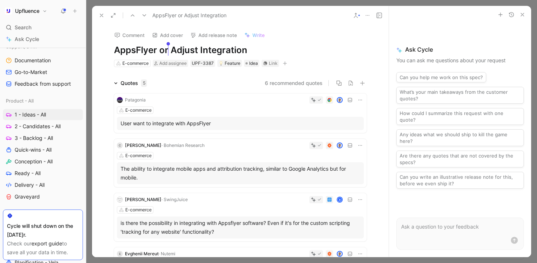
drag, startPoint x: 197, startPoint y: 48, endPoint x: 165, endPoint y: 48, distance: 32.2
click at [165, 48] on h1 "AppsFlyer or Adjust Integration" at bounding box center [240, 50] width 253 height 12
click at [215, 80] on div "6 recommended quotes" at bounding box center [260, 83] width 214 height 9
click at [298, 78] on div "Comment Add cover Add release note Write AppsFlyer Integration E-commerce Add a…" at bounding box center [240, 141] width 297 height 232
click at [294, 83] on button "6 recommended quotes" at bounding box center [294, 83] width 58 height 9
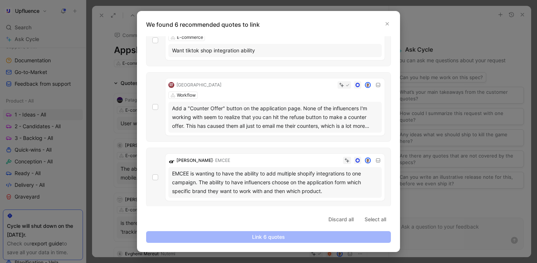
scroll to position [219, 0]
click at [417, 139] on div at bounding box center [268, 131] width 537 height 263
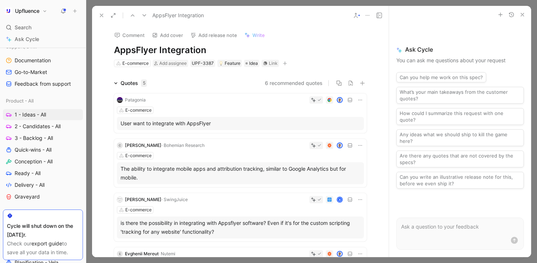
click at [353, 15] on icon at bounding box center [356, 15] width 6 height 6
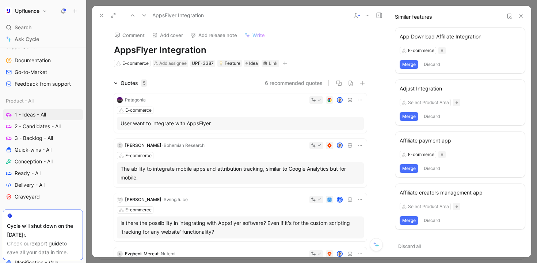
click at [433, 87] on div "Adjust Integration" at bounding box center [460, 88] width 121 height 9
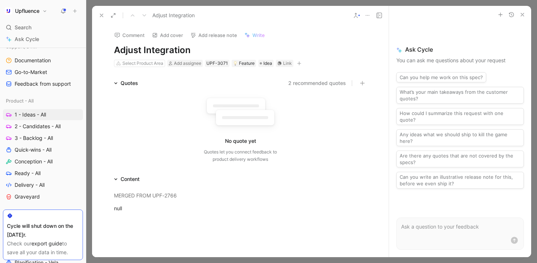
click at [317, 83] on button "2 recommended quotes" at bounding box center [317, 83] width 58 height 9
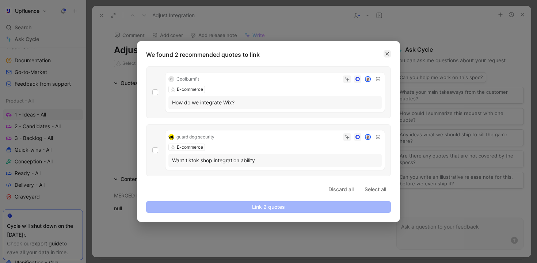
click at [388, 54] on icon "button" at bounding box center [387, 54] width 4 height 4
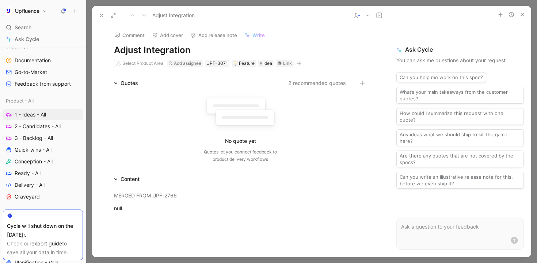
click at [103, 14] on icon at bounding box center [102, 15] width 6 height 6
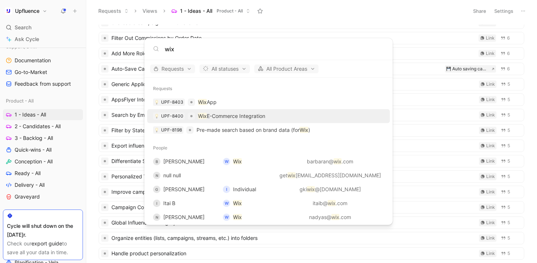
type input "wix"
click at [238, 111] on div "UPF-8400 Wix E-Commerce Integration" at bounding box center [269, 115] width 238 height 13
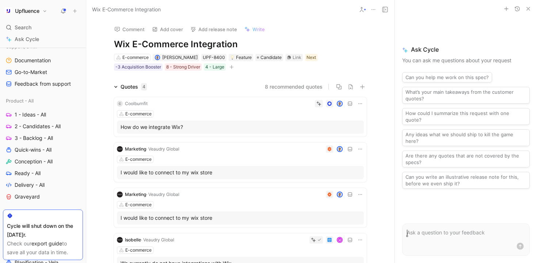
click at [363, 11] on use at bounding box center [362, 9] width 4 height 4
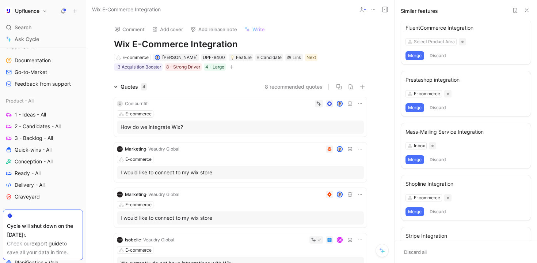
scroll to position [232, 0]
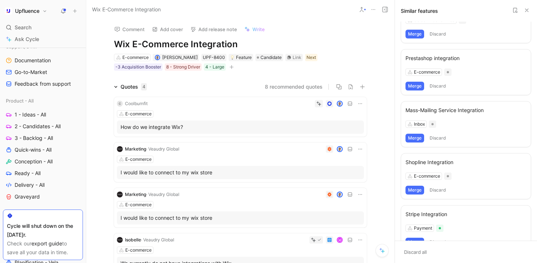
click at [297, 86] on button "8 recommended quotes" at bounding box center [294, 86] width 58 height 9
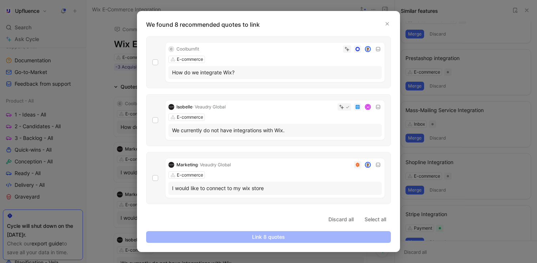
click at [288, 70] on div "How do we integrate Wix?" at bounding box center [275, 72] width 206 height 9
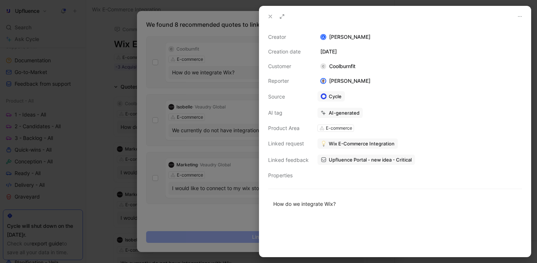
click at [230, 69] on div at bounding box center [268, 131] width 537 height 263
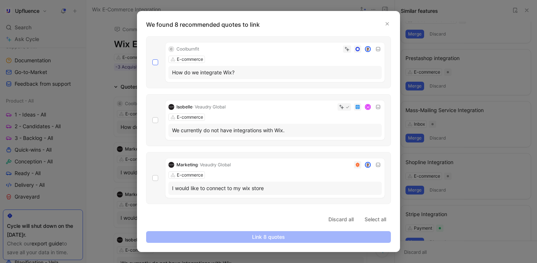
click at [154, 62] on icon at bounding box center [155, 62] width 4 height 4
click at [152, 59] on input "checkbox" at bounding box center [152, 59] width 0 height 0
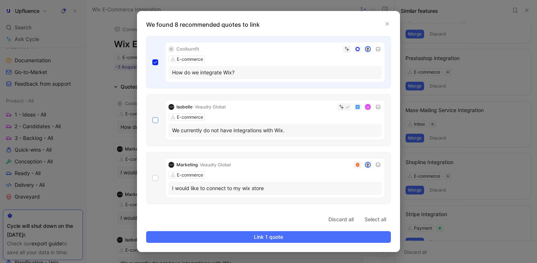
click at [158, 119] on div at bounding box center [155, 120] width 6 height 6
click at [152, 117] on input "checkbox" at bounding box center [152, 117] width 0 height 0
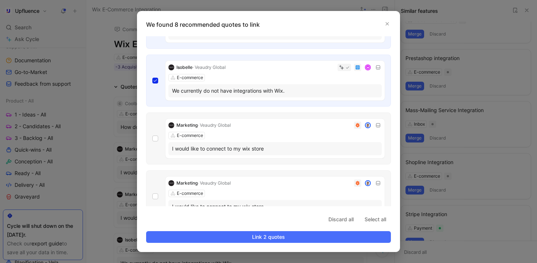
scroll to position [39, 0]
click at [154, 144] on div "Marketing · [PERSON_NAME] Global E-commerce I would like to connect to my wix s…" at bounding box center [268, 139] width 245 height 52
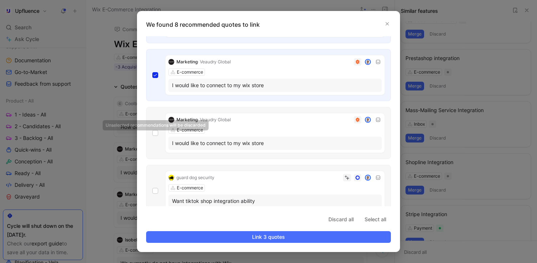
click at [153, 129] on div "Marketing · [PERSON_NAME] Global E-commerce I would like to connect to my wix s…" at bounding box center [268, 133] width 245 height 52
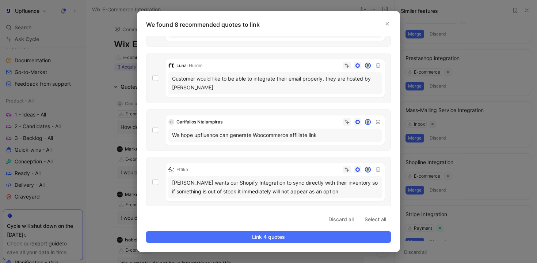
scroll to position [273, 0]
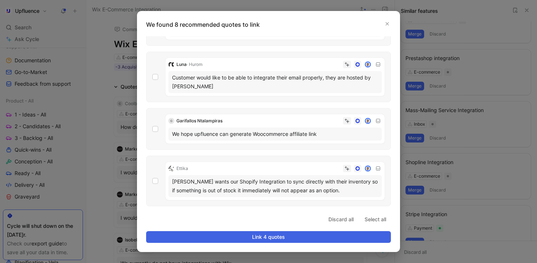
click at [263, 239] on span "Link 4 quotes" at bounding box center [268, 236] width 233 height 9
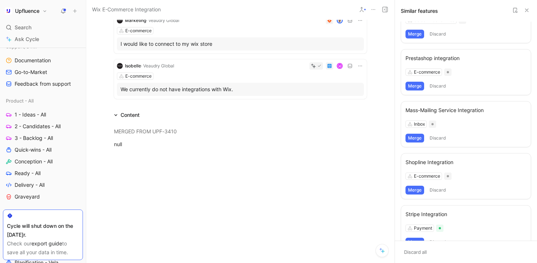
scroll to position [0, 0]
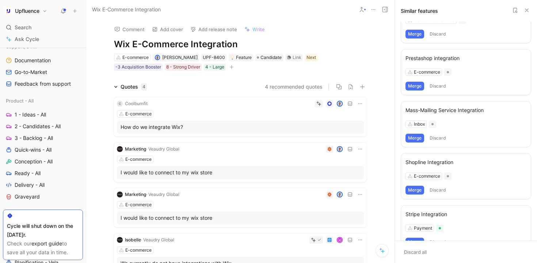
click at [362, 11] on icon at bounding box center [362, 10] width 6 height 6
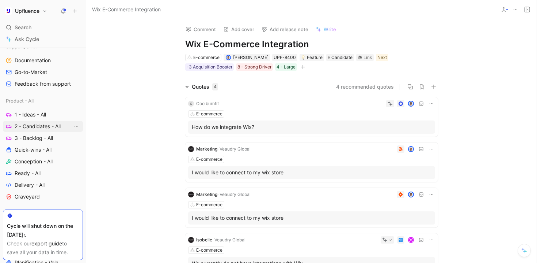
click at [51, 124] on span "2 - Candidates - All" at bounding box center [38, 125] width 46 height 7
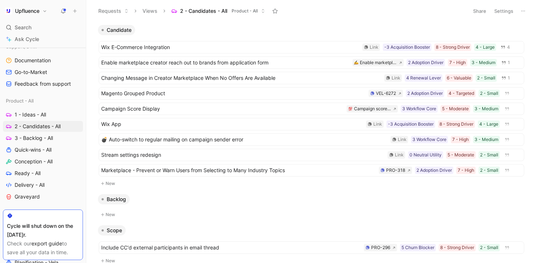
click at [500, 10] on button "Settings" at bounding box center [504, 11] width 26 height 10
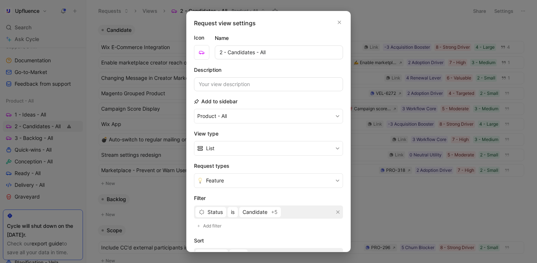
scroll to position [107, 0]
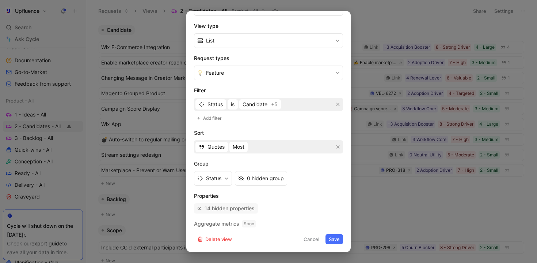
click at [246, 212] on div "14 hidden properties" at bounding box center [230, 208] width 50 height 9
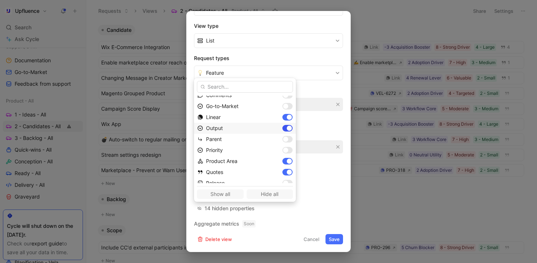
scroll to position [98, 0]
click at [283, 145] on div at bounding box center [285, 145] width 5 height 5
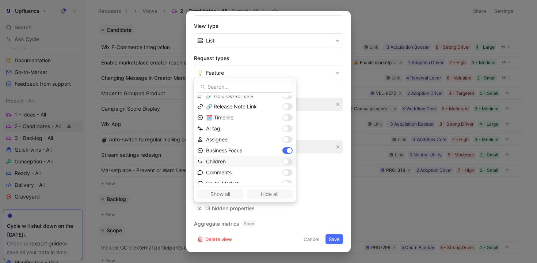
scroll to position [19, 0]
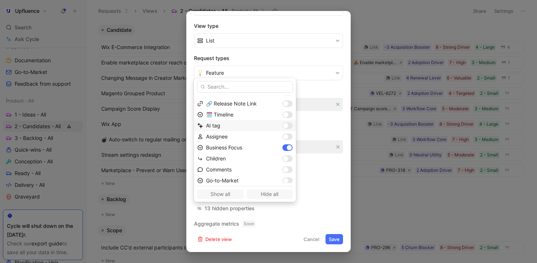
click at [283, 123] on div at bounding box center [285, 125] width 5 height 5
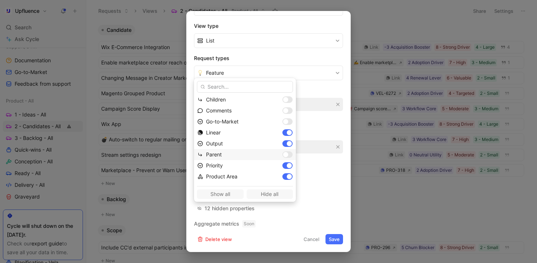
scroll to position [87, 0]
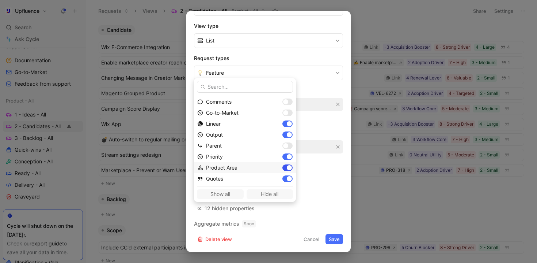
click at [287, 168] on div at bounding box center [289, 167] width 5 height 5
click at [283, 168] on div at bounding box center [285, 167] width 5 height 5
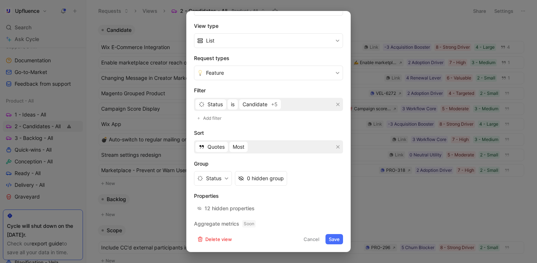
click at [329, 238] on button "Save" at bounding box center [335, 239] width 18 height 10
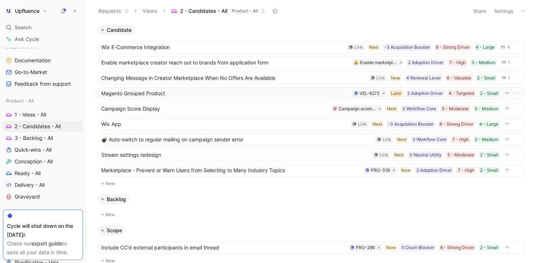
click at [396, 92] on div "Later" at bounding box center [396, 93] width 11 height 7
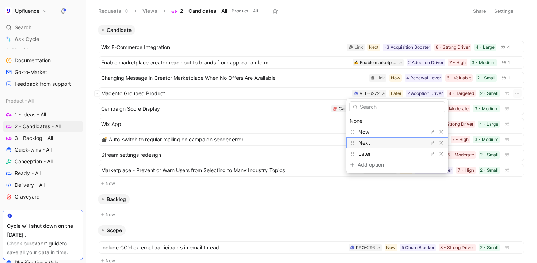
click at [380, 143] on div "Next" at bounding box center [386, 142] width 55 height 9
